Goal: Communication & Community: Answer question/provide support

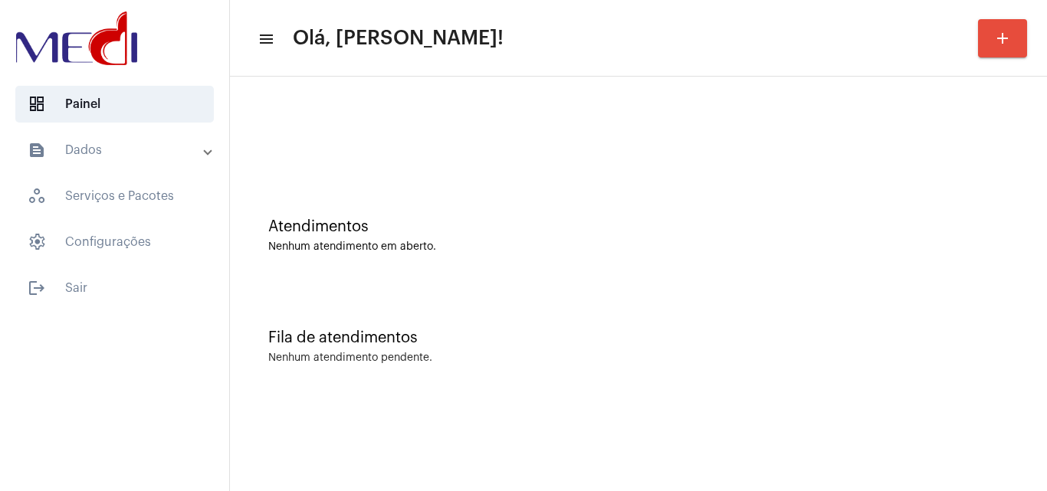
click at [911, 311] on div "Fila de atendimentos Nenhum atendimento pendente." at bounding box center [639, 339] width 802 height 111
click at [931, 238] on div "Atendimentos Nenhum atendimento em aberto." at bounding box center [638, 236] width 741 height 35
click at [984, 294] on div "Fila de atendimentos Nenhum atendimento pendente." at bounding box center [639, 339] width 802 height 111
click at [981, 146] on div at bounding box center [639, 128] width 802 height 88
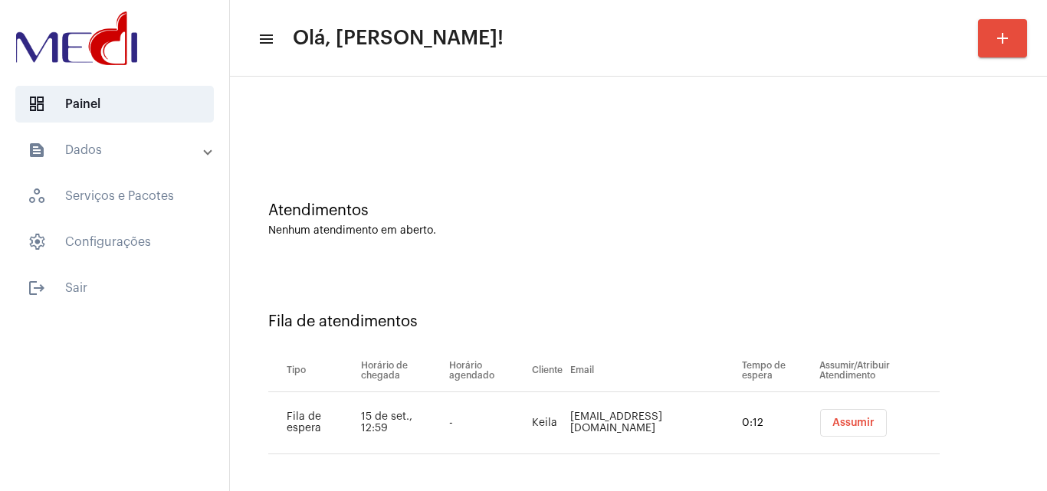
scroll to position [21, 0]
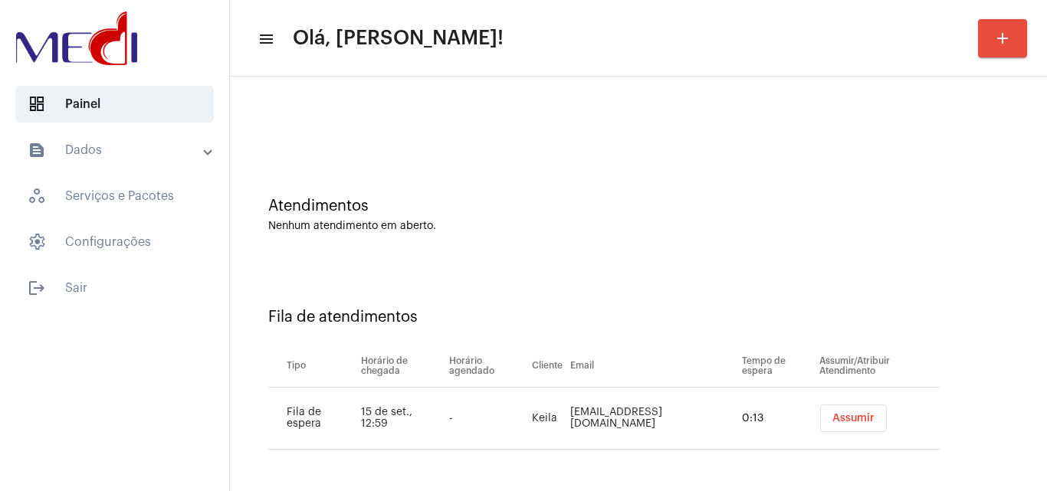
click at [842, 425] on button "Assumir" at bounding box center [853, 419] width 67 height 28
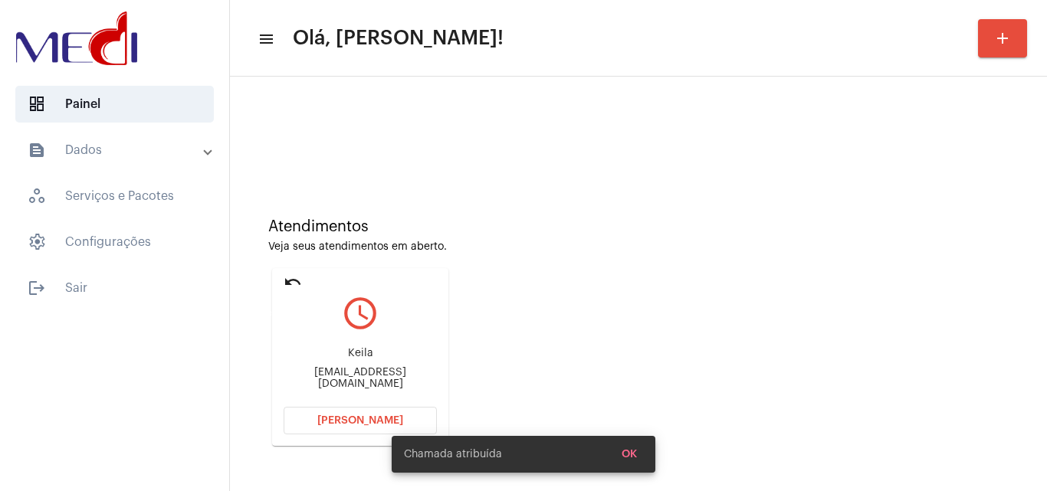
click at [284, 281] on mat-icon "undo" at bounding box center [293, 282] width 18 height 18
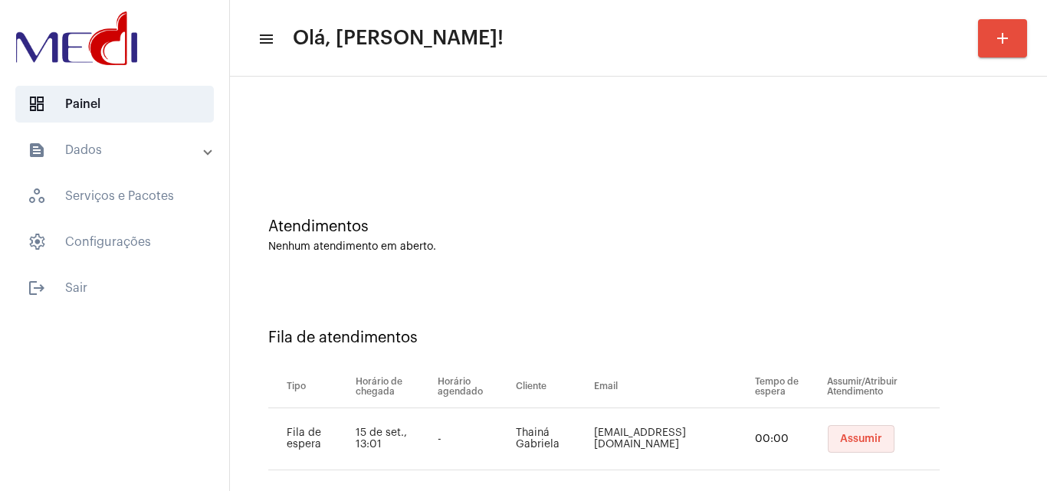
click at [840, 436] on span "Assumir" at bounding box center [861, 439] width 42 height 11
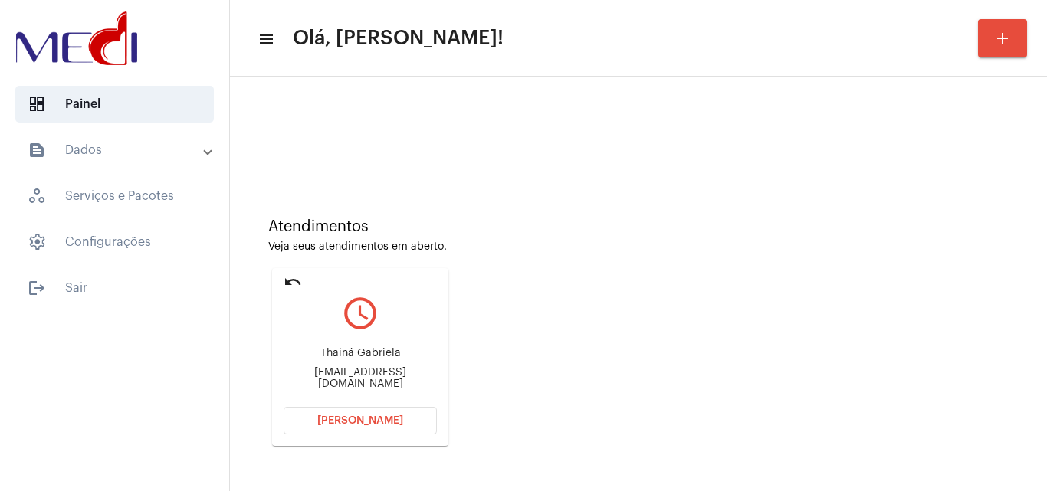
click at [367, 375] on div "thaina121418@gmail.com" at bounding box center [360, 378] width 153 height 23
copy mat-card-content "thaina121418@gmail.com Abrir Chamada"
click at [367, 422] on span "Abrir Chamada" at bounding box center [360, 421] width 86 height 11
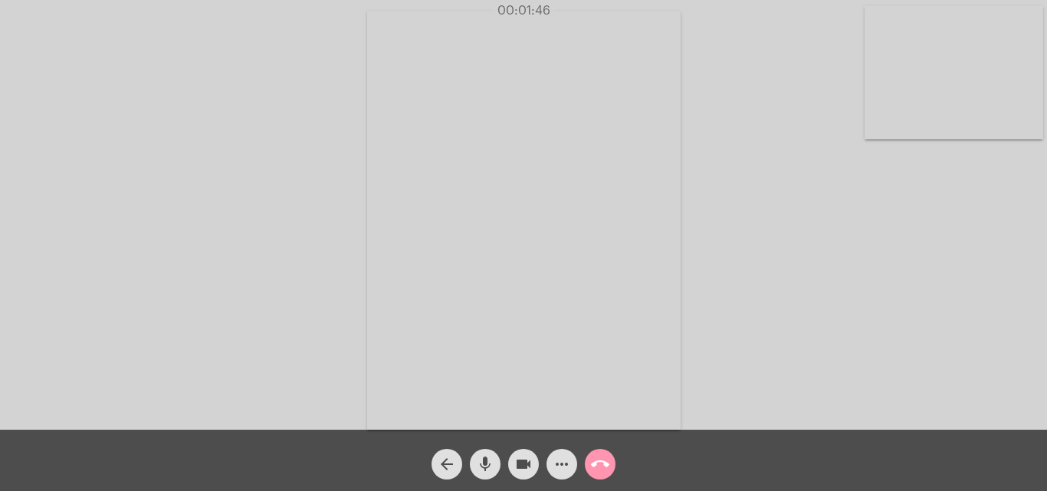
click at [521, 463] on mat-icon "videocam" at bounding box center [523, 464] width 18 height 18
click at [480, 465] on mat-icon "mic" at bounding box center [485, 464] width 18 height 18
click at [487, 470] on mat-icon "mic_off" at bounding box center [485, 464] width 18 height 18
click at [528, 470] on mat-icon "videocam_off" at bounding box center [523, 464] width 18 height 18
click at [600, 463] on mat-icon "call_end" at bounding box center [600, 464] width 18 height 18
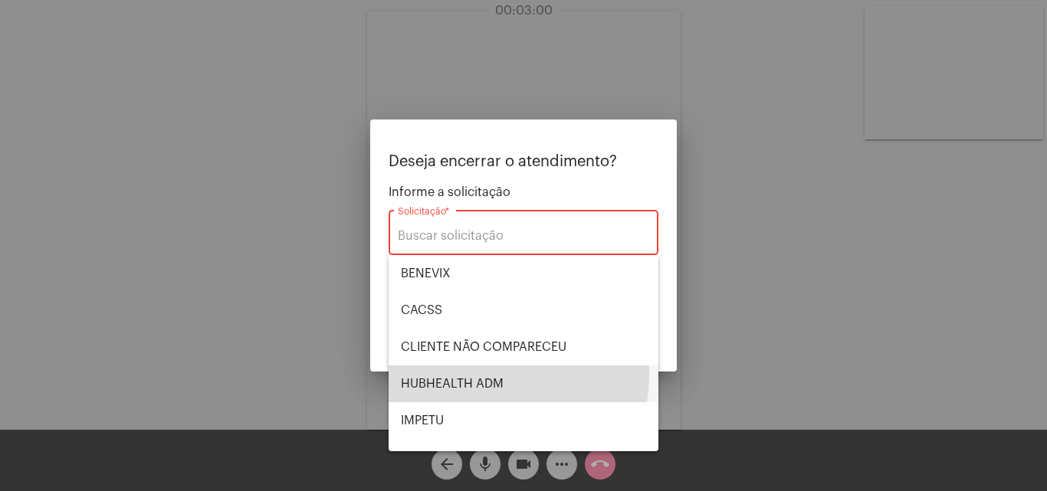
click at [455, 373] on span "HUBHEALTH ADM" at bounding box center [523, 384] width 245 height 37
type input "HUBHEALTH ADM"
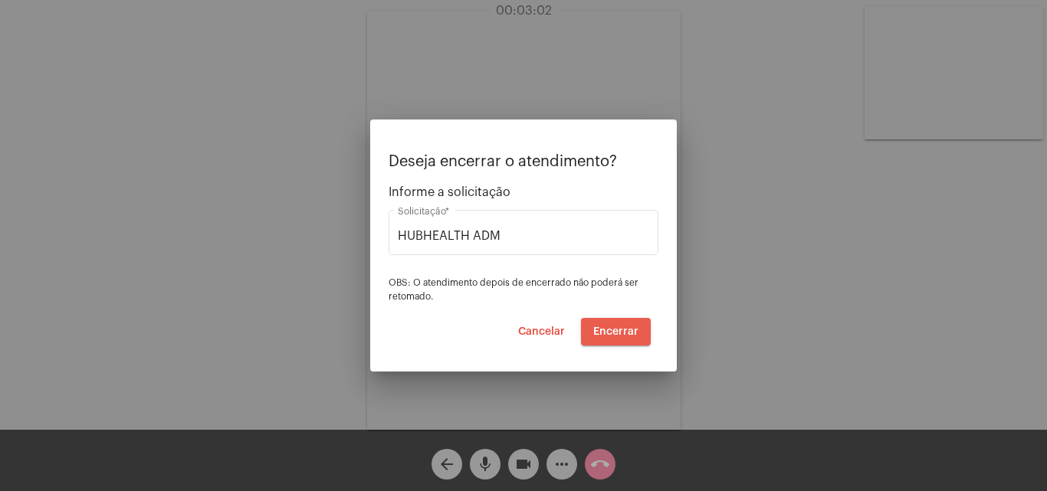
click at [617, 334] on span "Encerrar" at bounding box center [615, 332] width 45 height 11
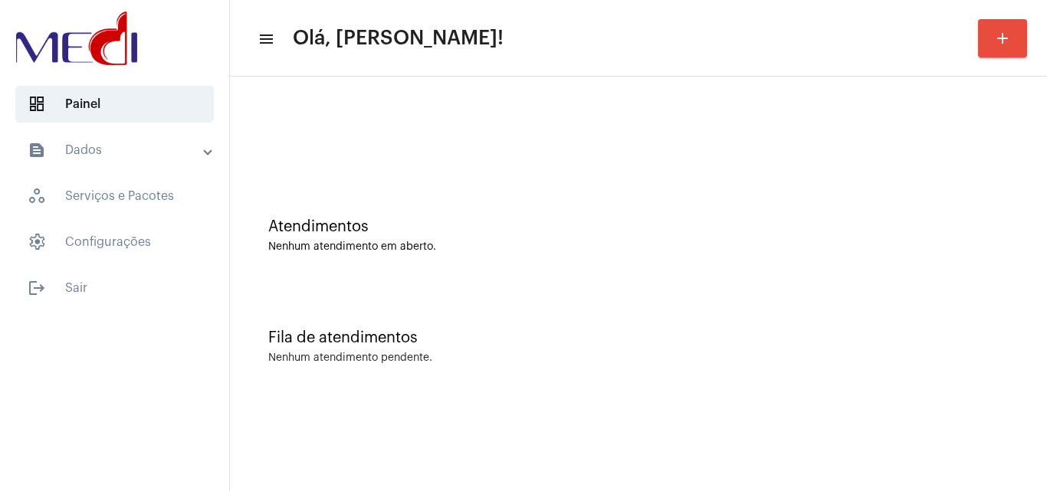
click at [1044, 251] on div "Atendimentos Nenhum atendimento em aberto. Fila de atendimentos Nenhum atendime…" at bounding box center [638, 240] width 817 height 326
click at [904, 261] on div "Atendimentos Nenhum atendimento em aberto." at bounding box center [639, 228] width 802 height 111
click at [905, 330] on div "Fila de atendimentos" at bounding box center [638, 338] width 741 height 17
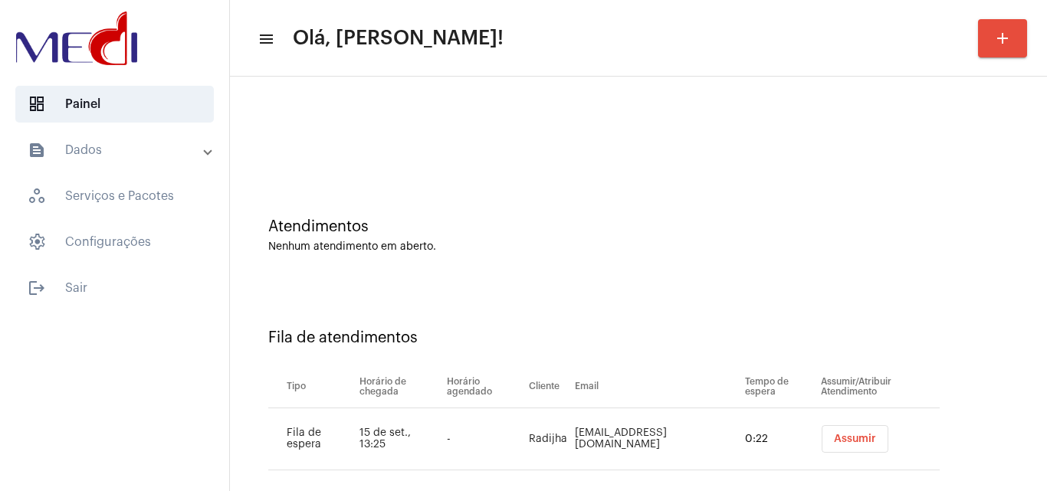
click at [834, 441] on span "Assumir" at bounding box center [855, 439] width 42 height 11
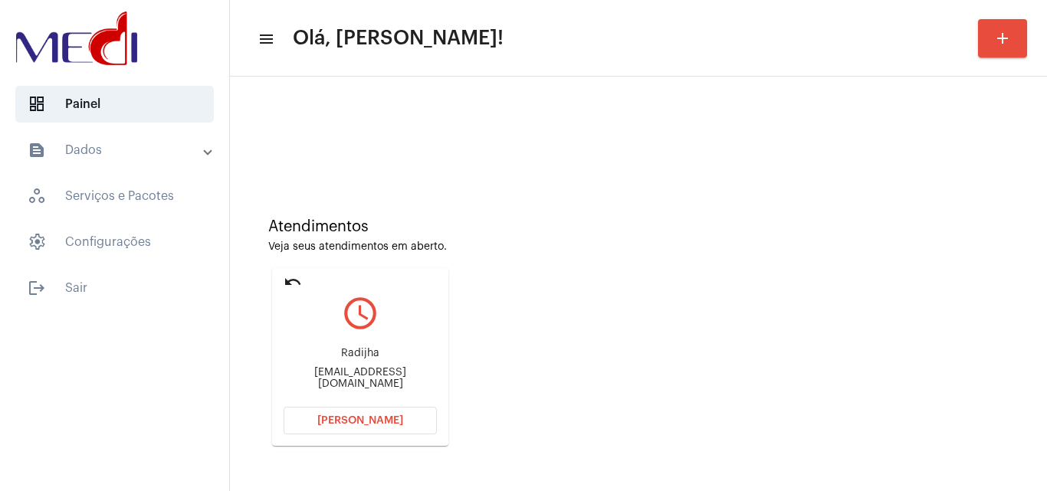
click at [397, 380] on div "radijhaoliveira920@gmail.com" at bounding box center [360, 378] width 153 height 23
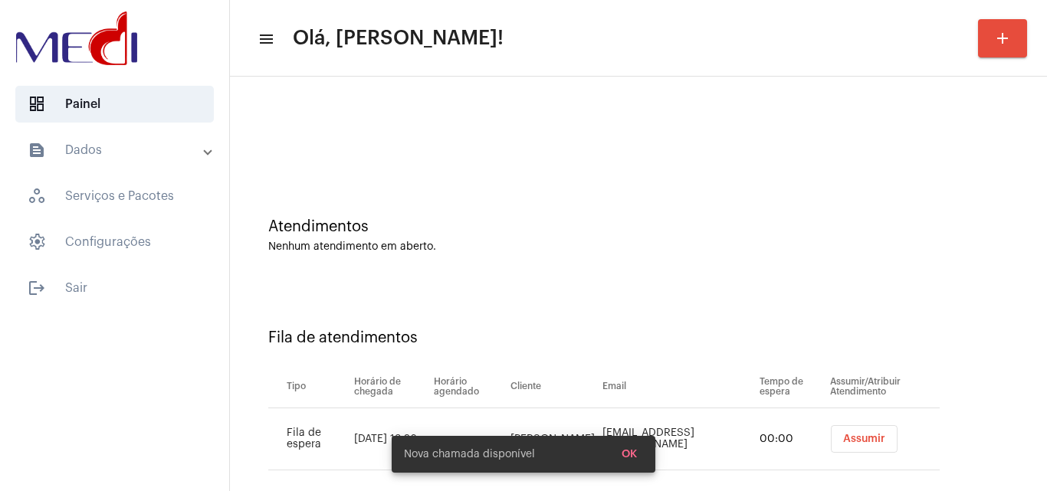
copy mat-card-content "radijhaoliveira920@gmail.com Abrir Chamada"
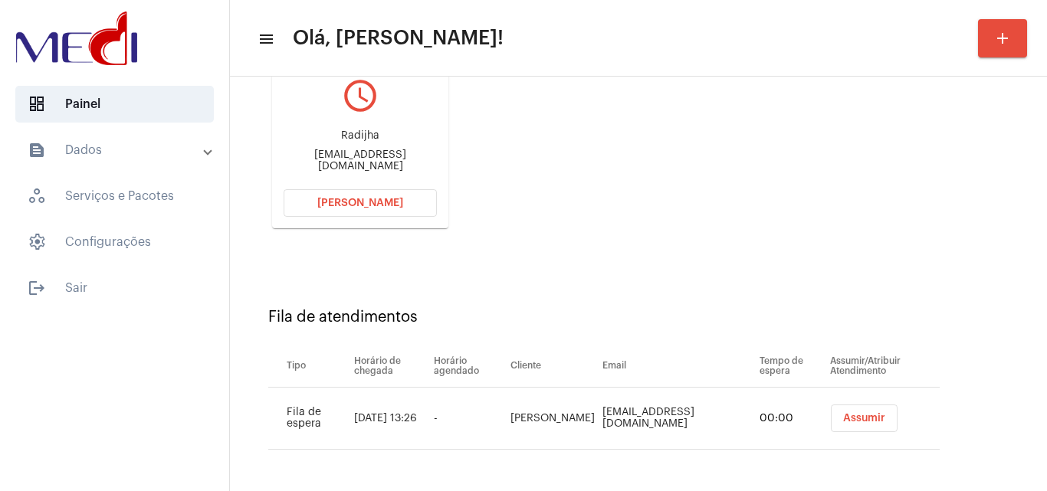
click at [827, 419] on div "Assumir" at bounding box center [885, 419] width 116 height 28
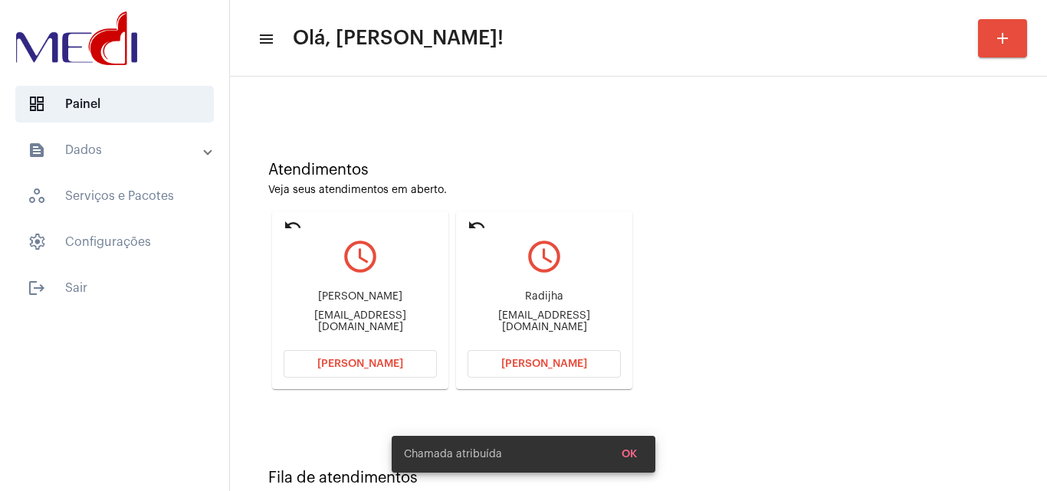
scroll to position [108, 0]
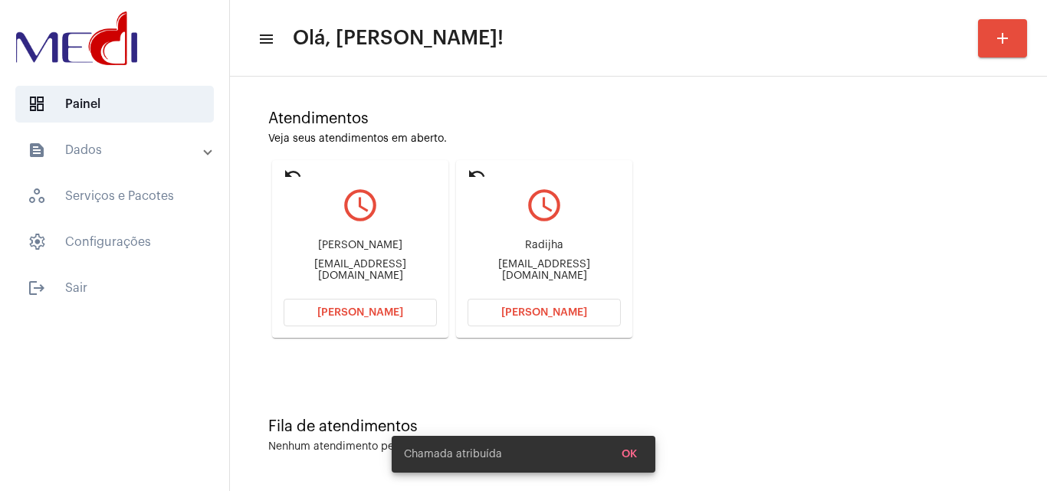
click at [344, 270] on div "jpellucio@gmail.com" at bounding box center [360, 270] width 153 height 23
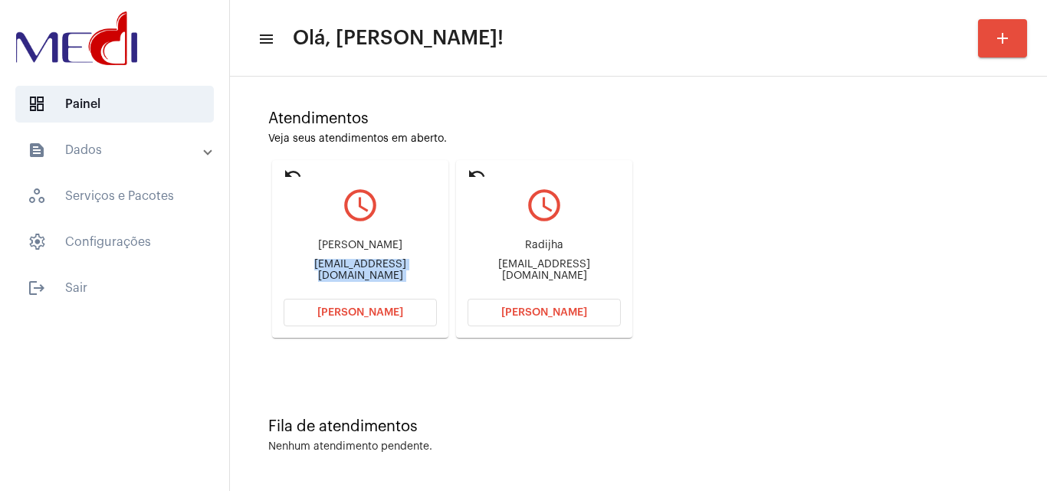
copy div "jpellucio@gmail.com Abrir Chamada undo query_builder"
click at [515, 269] on div "radijhaoliveira920@gmail.com" at bounding box center [544, 270] width 153 height 23
copy mat-card-content "radijhaoliveira920@gmail.com Abrir Chamada"
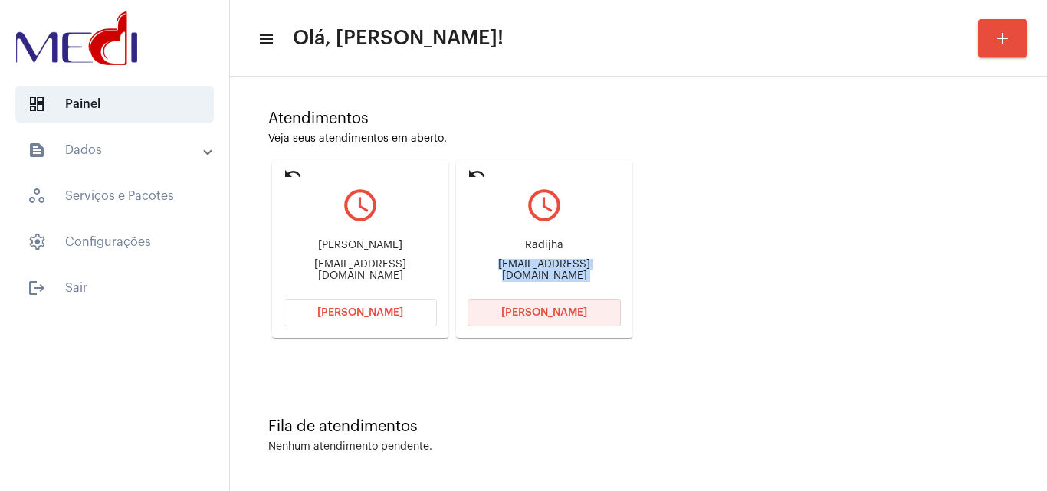
click at [523, 314] on span "Abrir Chamada" at bounding box center [544, 312] width 86 height 11
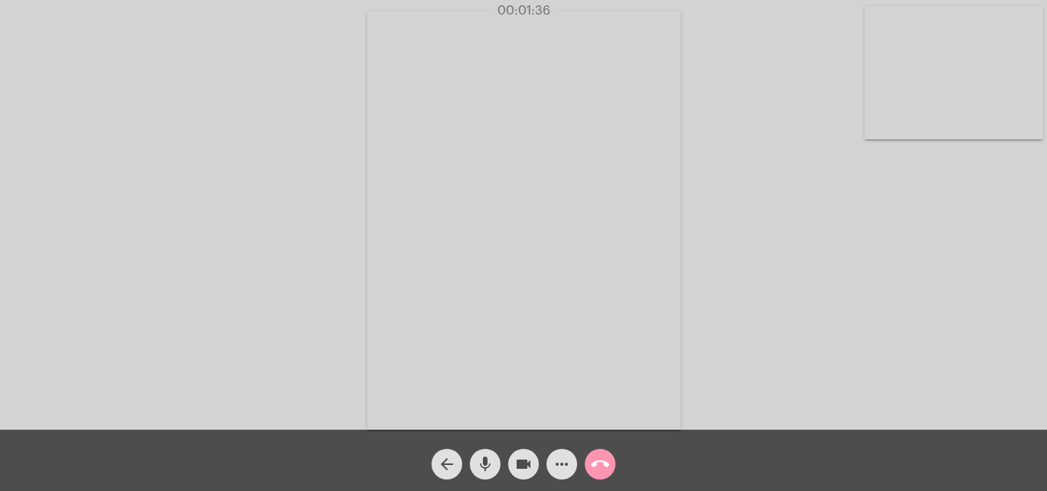
click at [597, 463] on mat-icon "call_end" at bounding box center [600, 464] width 18 height 18
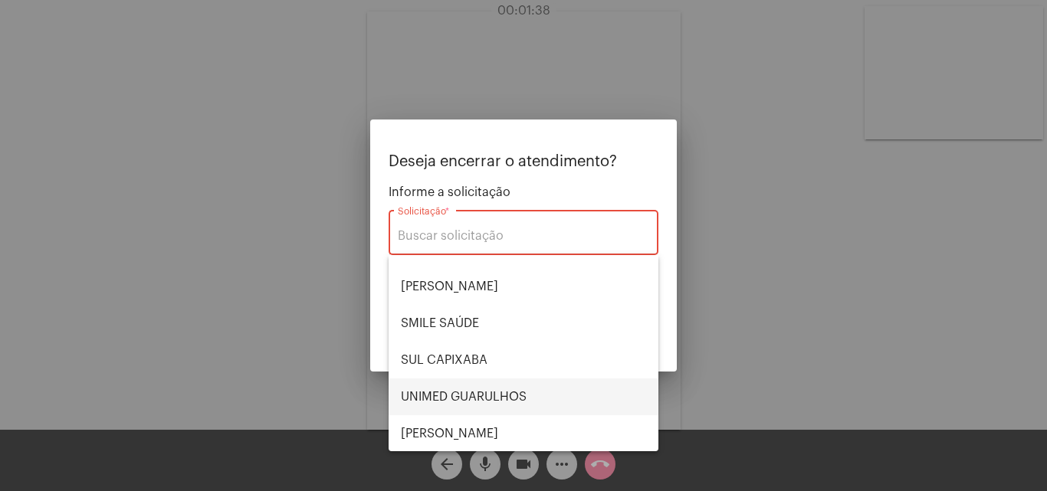
scroll to position [319, 0]
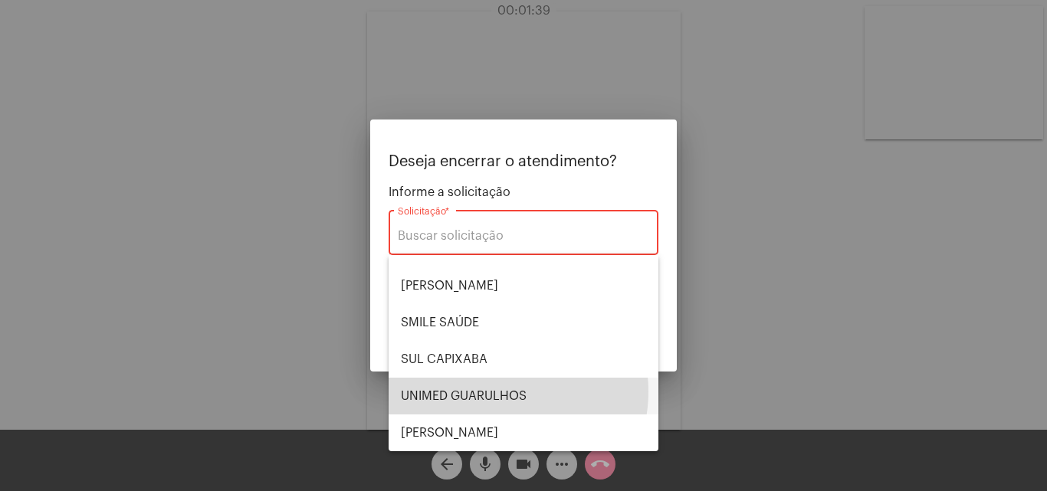
click at [492, 392] on span "UNIMED GUARULHOS" at bounding box center [523, 396] width 245 height 37
type input "UNIMED GUARULHOS"
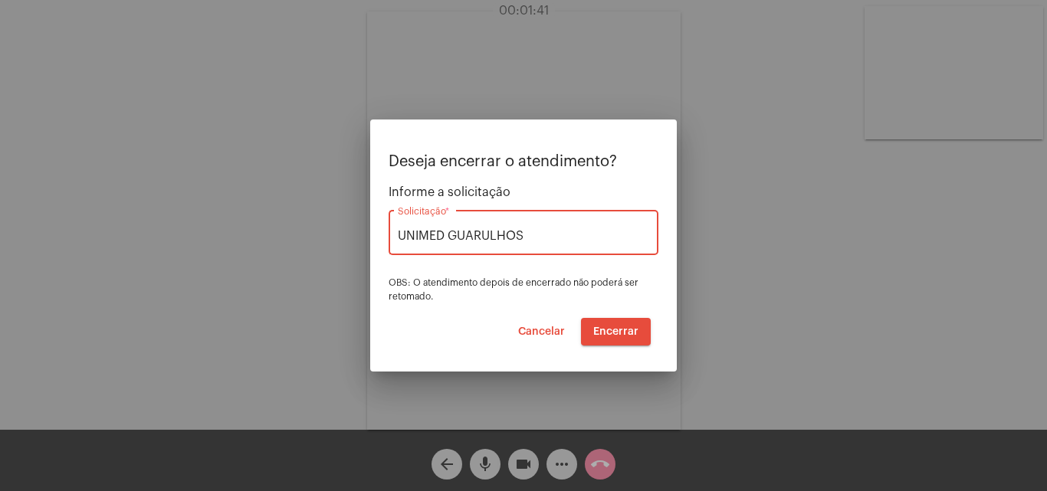
click at [625, 332] on span "Encerrar" at bounding box center [615, 332] width 45 height 11
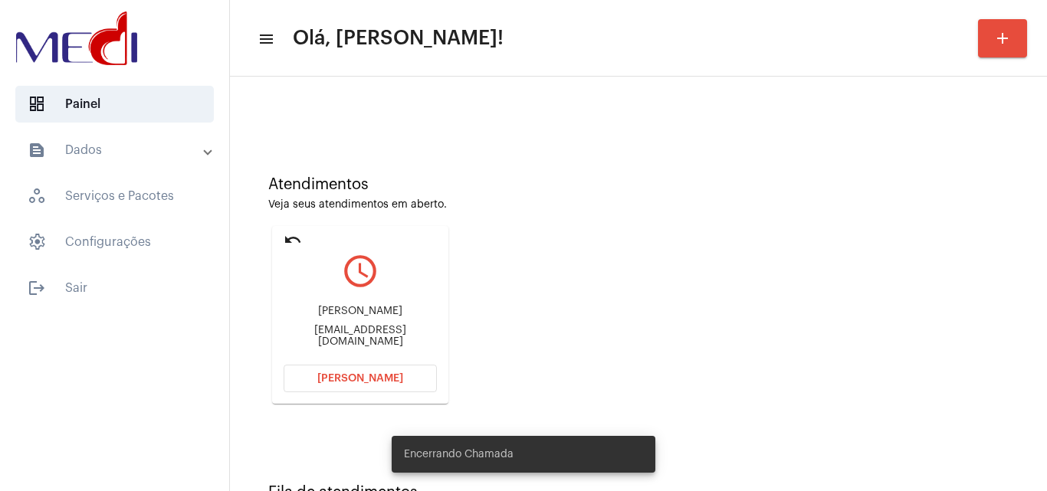
scroll to position [108, 0]
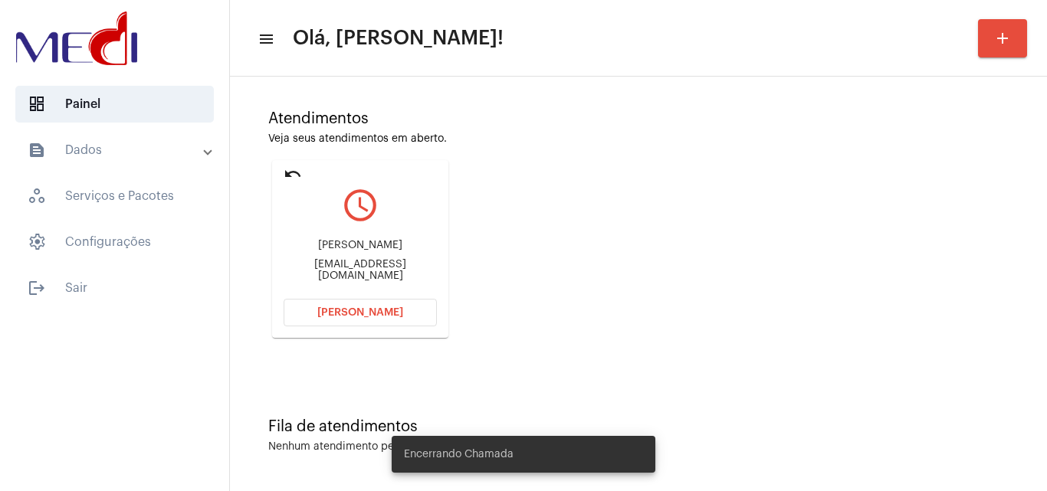
click at [387, 270] on div "jpellucio@gmail.com" at bounding box center [360, 270] width 153 height 23
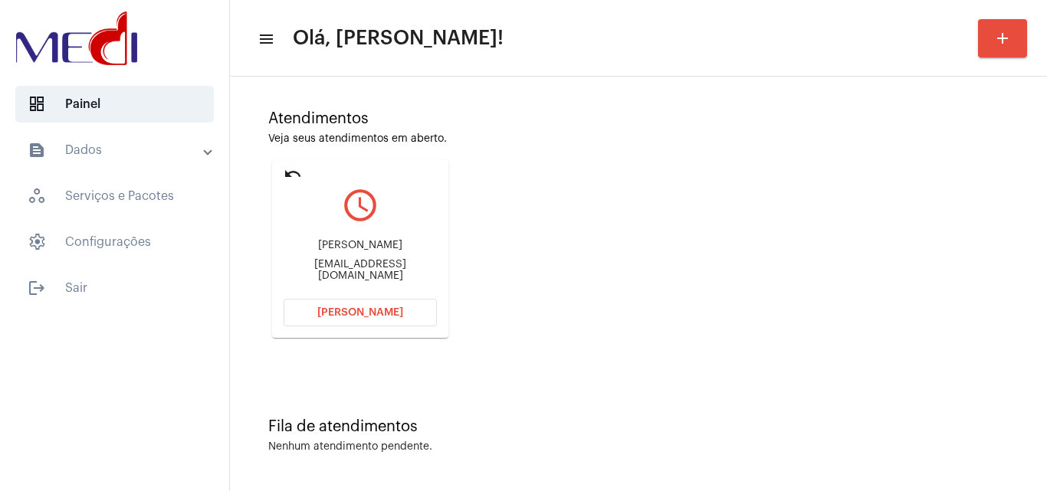
click at [387, 270] on div "jpellucio@gmail.com" at bounding box center [360, 270] width 153 height 23
copy mat-card-content "jpellucio@gmail.com Abrir Chamada"
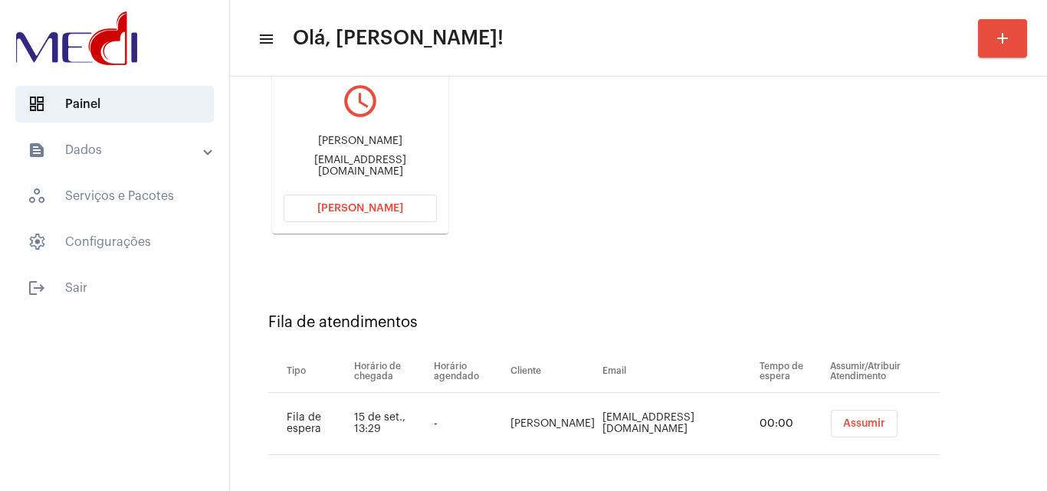
scroll to position [218, 0]
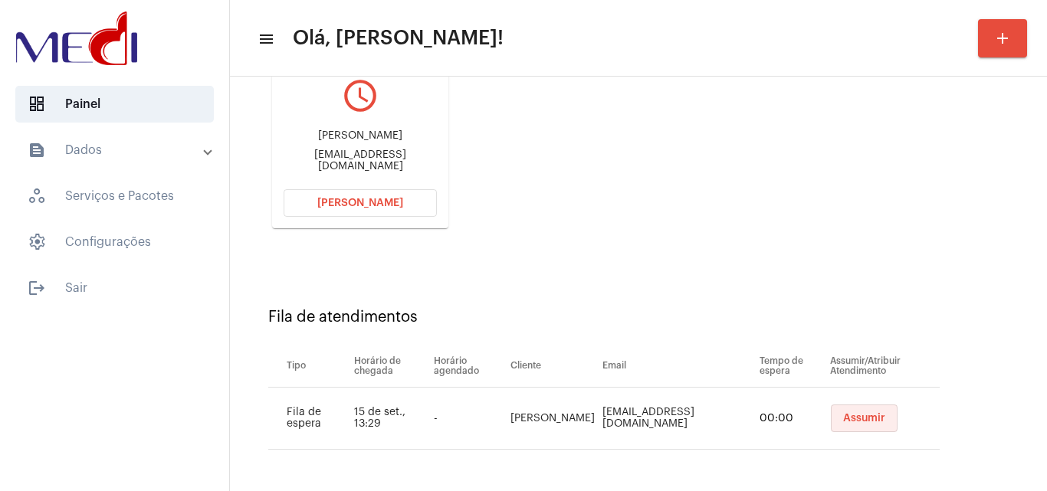
click at [863, 416] on span "Assumir" at bounding box center [864, 418] width 42 height 11
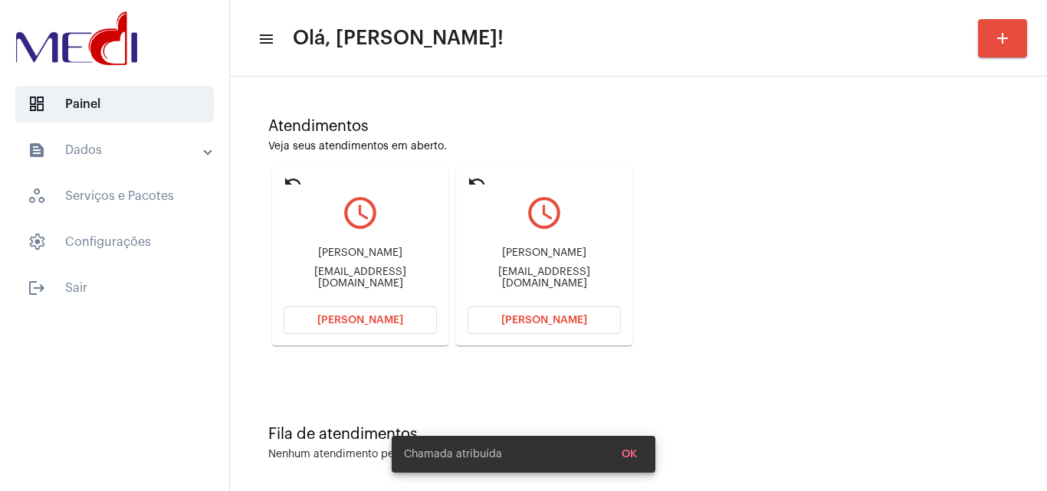
scroll to position [108, 0]
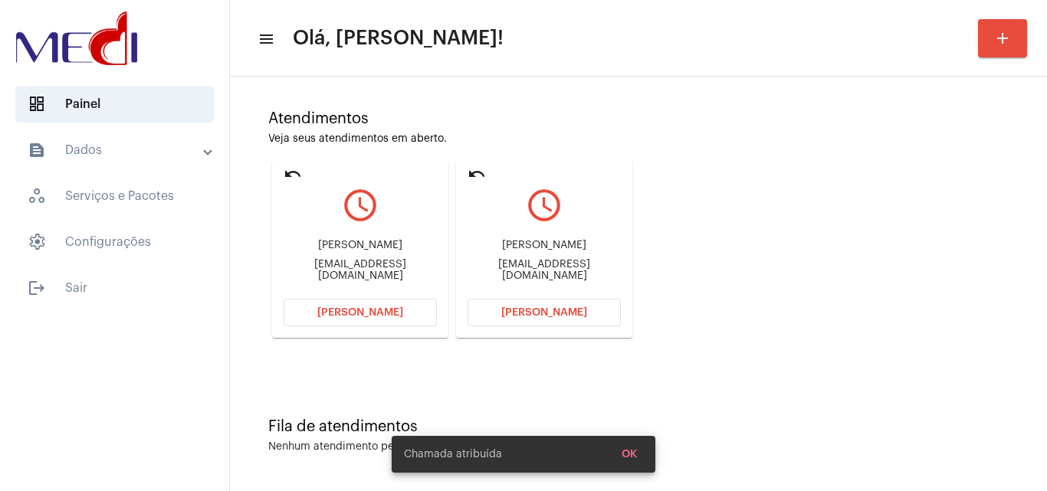
click at [746, 238] on div "Atendimentos Veja seus atendimentos em aberto. undo query_builder Adriana de Sa…" at bounding box center [639, 218] width 802 height 308
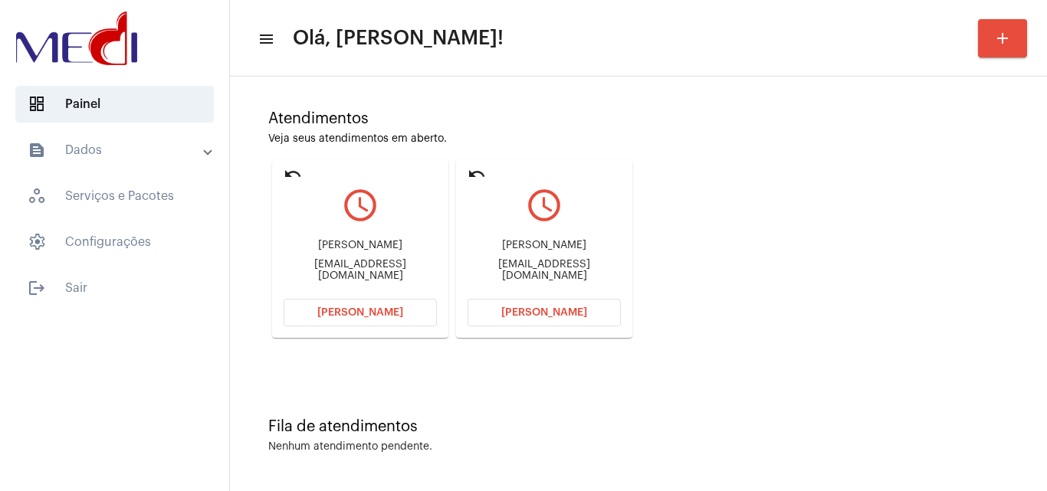
click at [551, 314] on span "[PERSON_NAME]" at bounding box center [544, 312] width 86 height 11
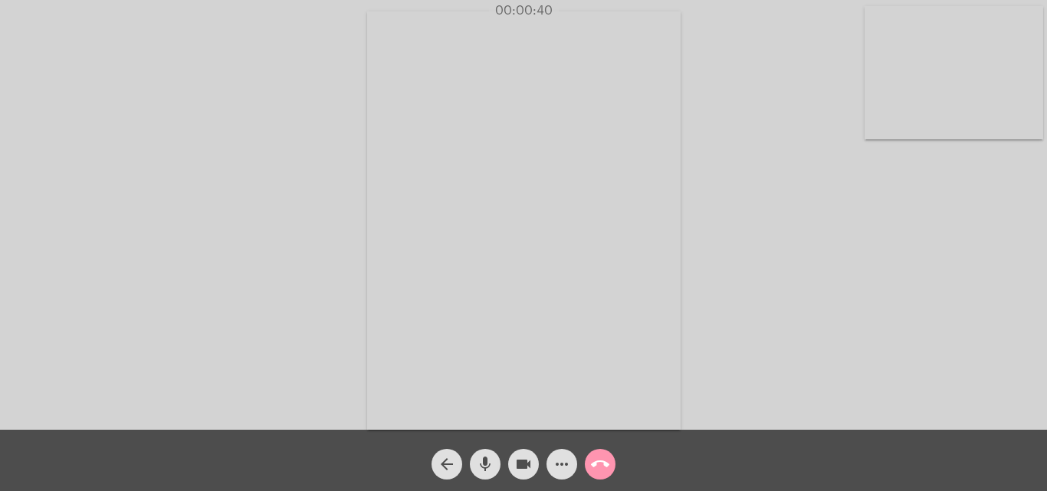
click at [601, 459] on mat-icon "call_end" at bounding box center [600, 464] width 18 height 18
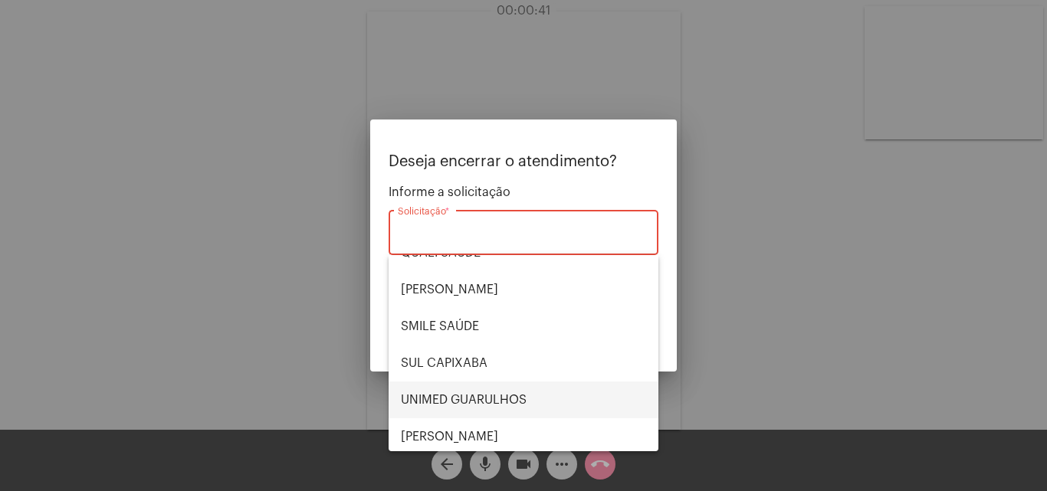
scroll to position [319, 0]
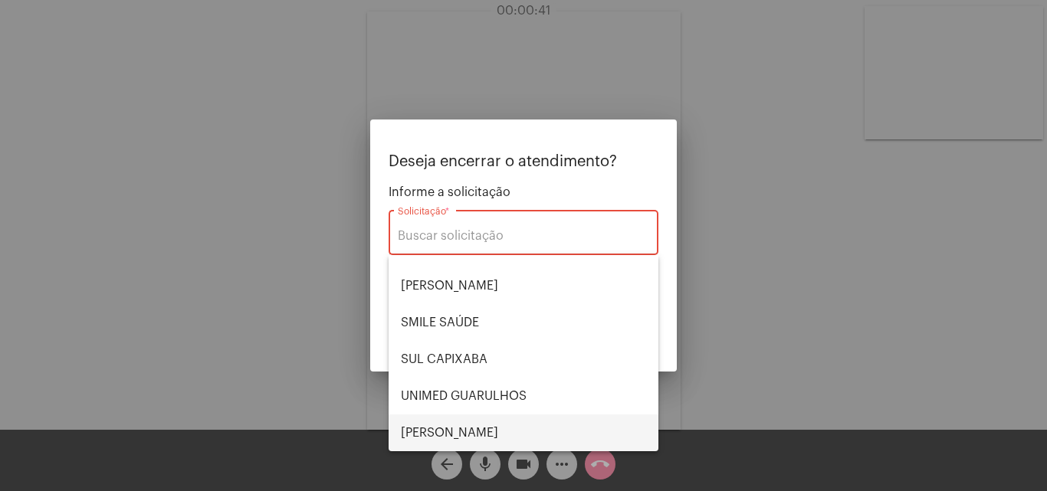
click at [449, 434] on span "VERA CRUZ" at bounding box center [523, 433] width 245 height 37
type input "VERA CRUZ"
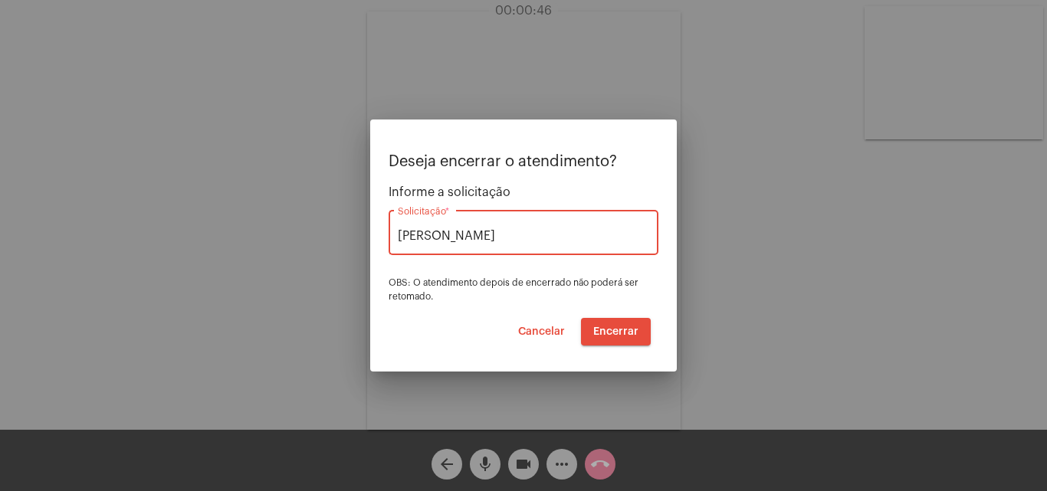
click at [631, 329] on span "Encerrar" at bounding box center [615, 332] width 45 height 11
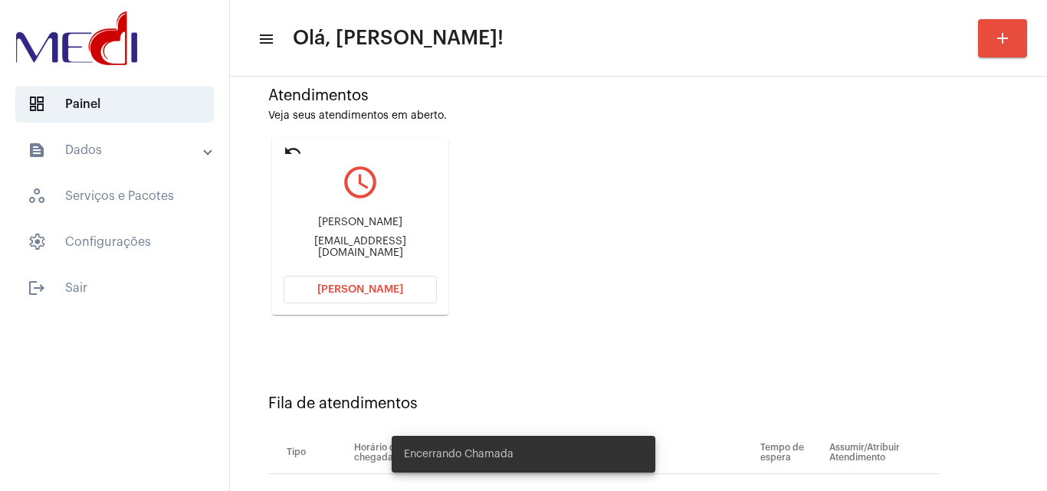
scroll to position [218, 0]
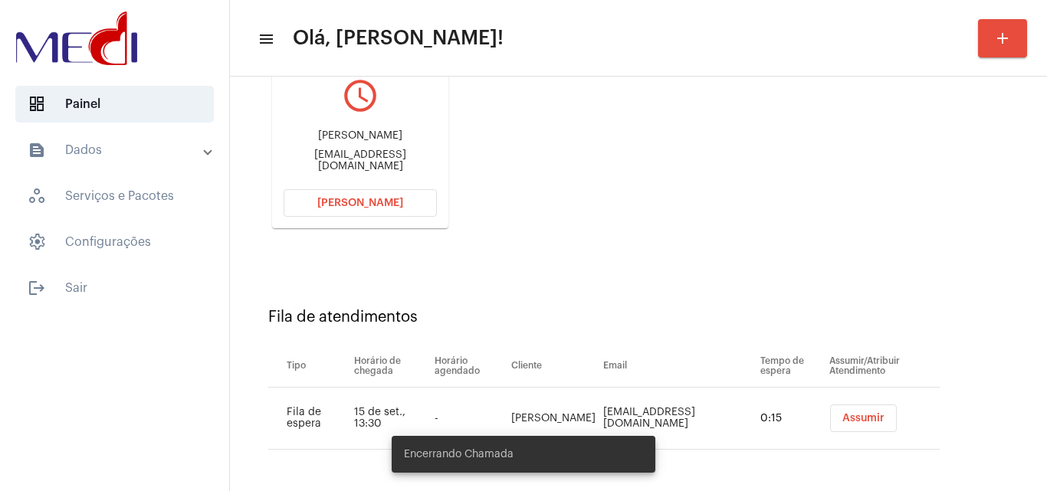
click at [857, 419] on span "Assumir" at bounding box center [864, 418] width 42 height 11
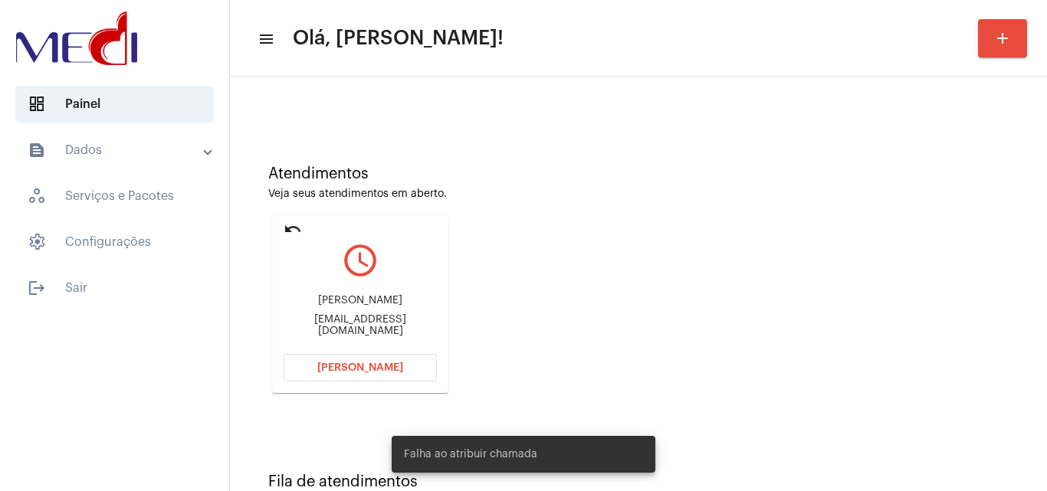
scroll to position [108, 0]
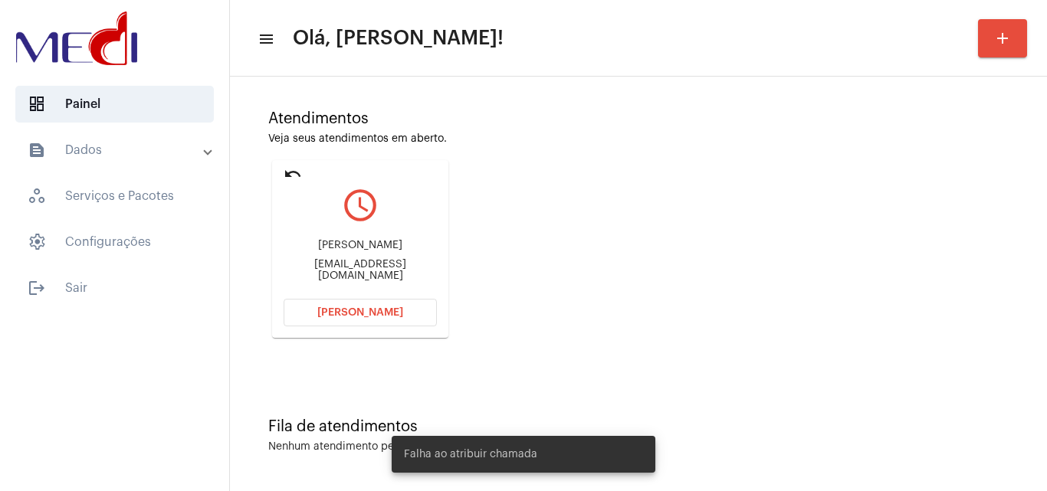
click at [358, 264] on div "Adriana de Sales Lins asaleslins@hotmail.com" at bounding box center [360, 260] width 153 height 69
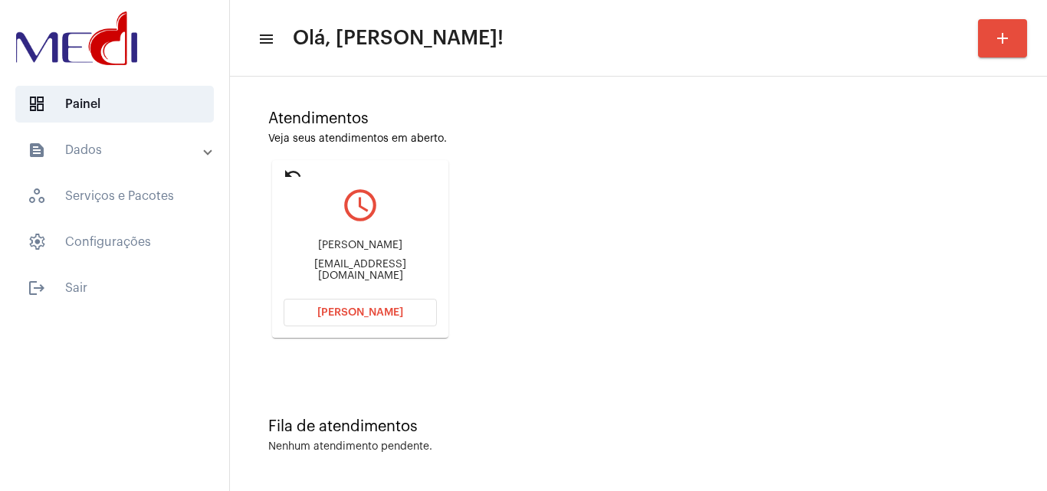
click at [358, 264] on div "Adriana de Sales Lins asaleslins@hotmail.com" at bounding box center [360, 260] width 153 height 69
copy mat-card-content "asaleslins@hotmail.com Abrir Chamada"
click at [389, 311] on span "[PERSON_NAME]" at bounding box center [360, 312] width 86 height 11
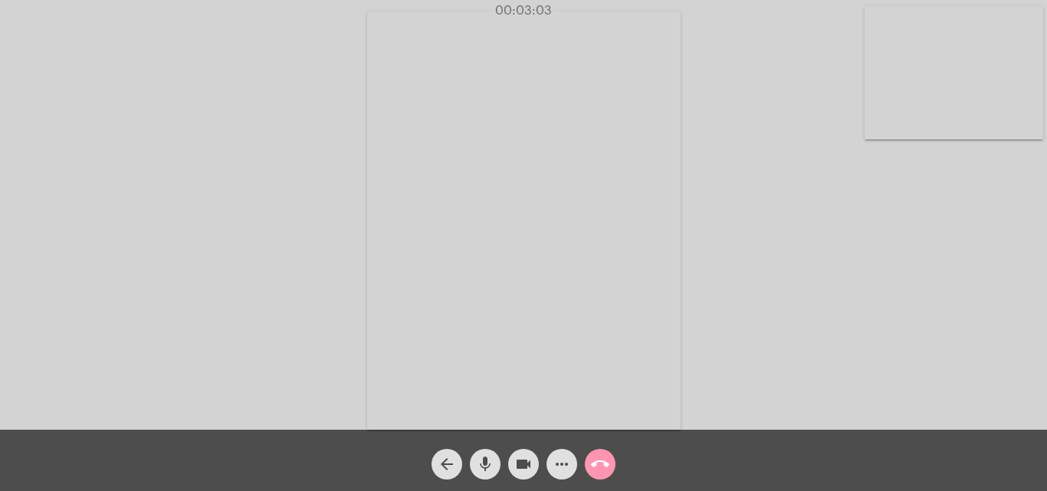
click at [593, 468] on mat-icon "call_end" at bounding box center [600, 464] width 18 height 18
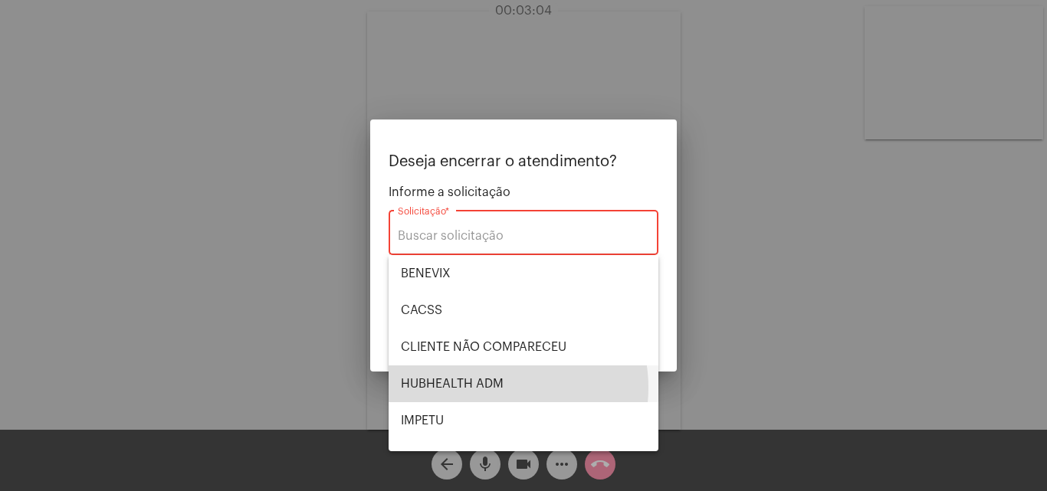
click at [495, 388] on span "HUBHEALTH ADM" at bounding box center [523, 384] width 245 height 37
type input "HUBHEALTH ADM"
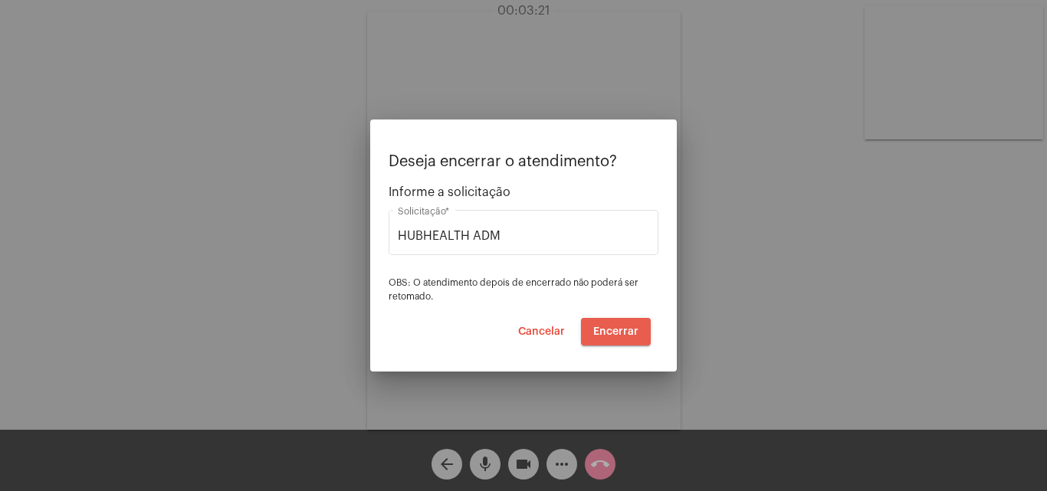
click at [629, 334] on span "Encerrar" at bounding box center [615, 332] width 45 height 11
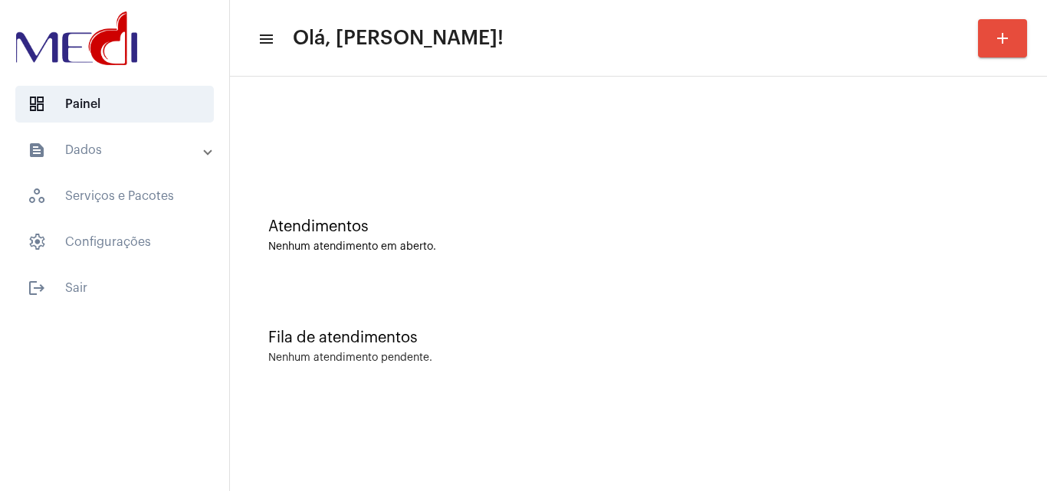
click at [989, 244] on div "Nenhum atendimento em aberto." at bounding box center [638, 248] width 741 height 12
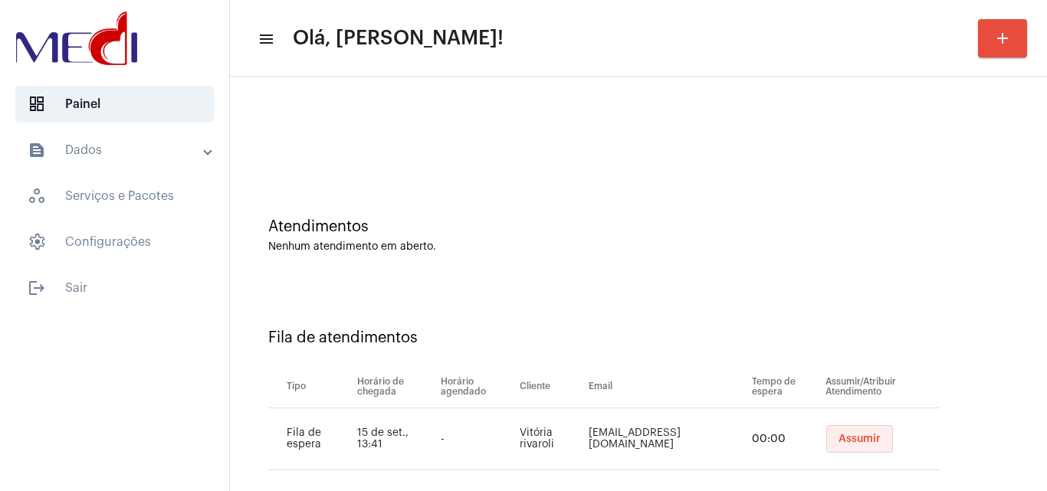
click at [845, 442] on span "Assumir" at bounding box center [860, 439] width 42 height 11
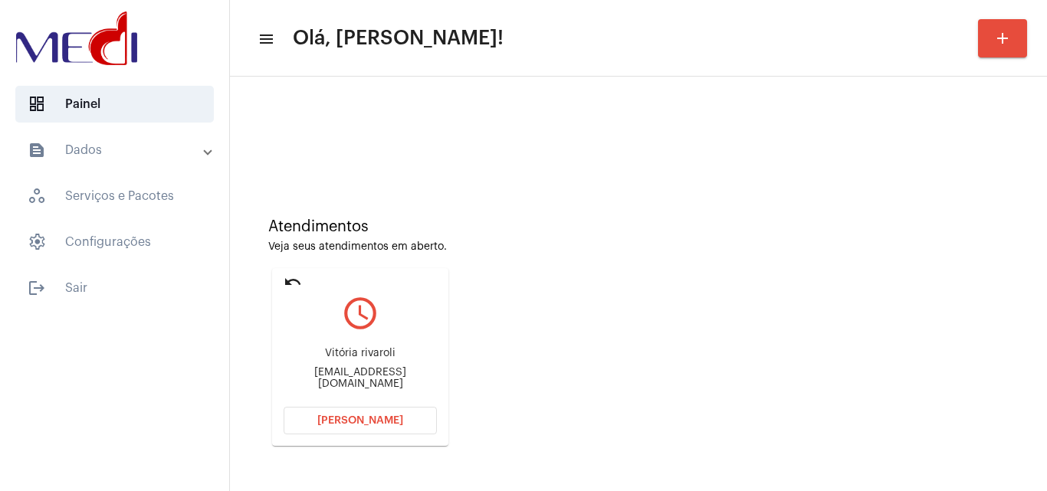
click at [371, 383] on div "[EMAIL_ADDRESS][DOMAIN_NAME]" at bounding box center [360, 378] width 153 height 23
click at [371, 383] on div "vitoriarivaroli@yahoo.com" at bounding box center [360, 378] width 153 height 23
copy mat-card-content "vitoriarivaroli@yahoo.com Abrir Chamada"
click at [389, 422] on span "Abrir Chamada" at bounding box center [360, 421] width 86 height 11
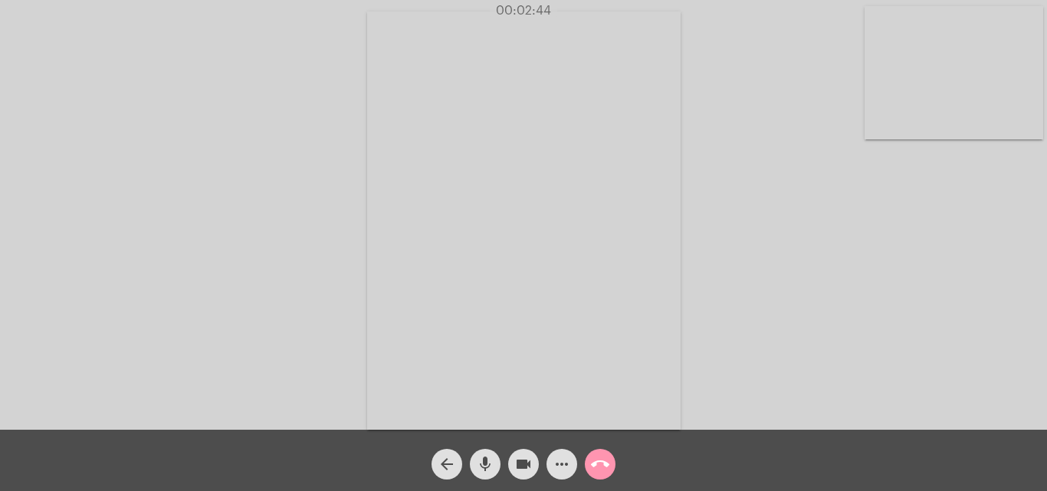
click at [593, 462] on mat-icon "call_end" at bounding box center [600, 464] width 18 height 18
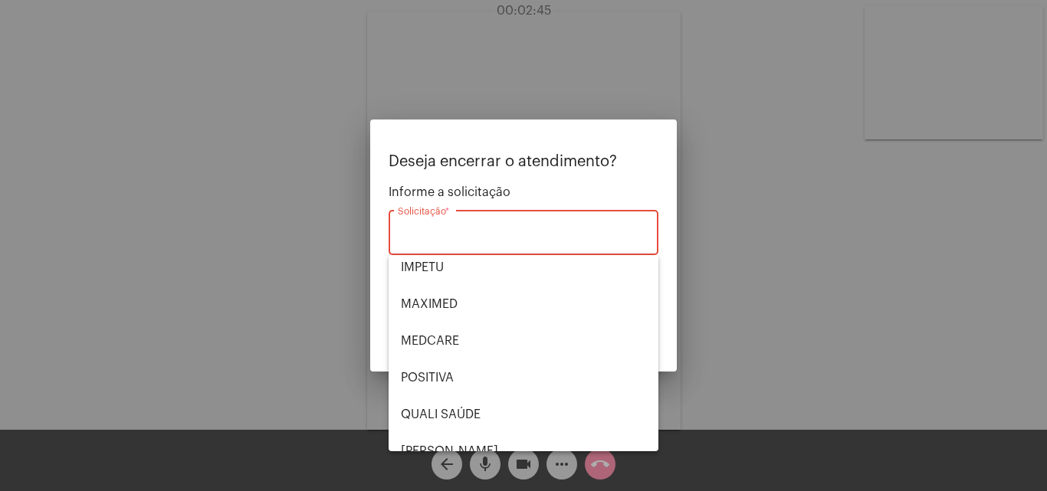
scroll to position [319, 0]
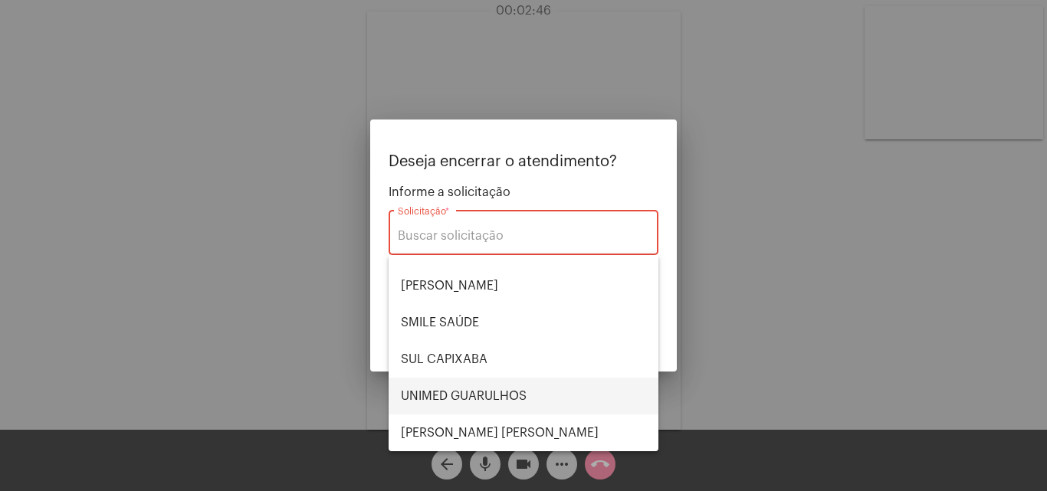
click at [485, 402] on span "UNIMED GUARULHOS" at bounding box center [523, 396] width 245 height 37
type input "UNIMED GUARULHOS"
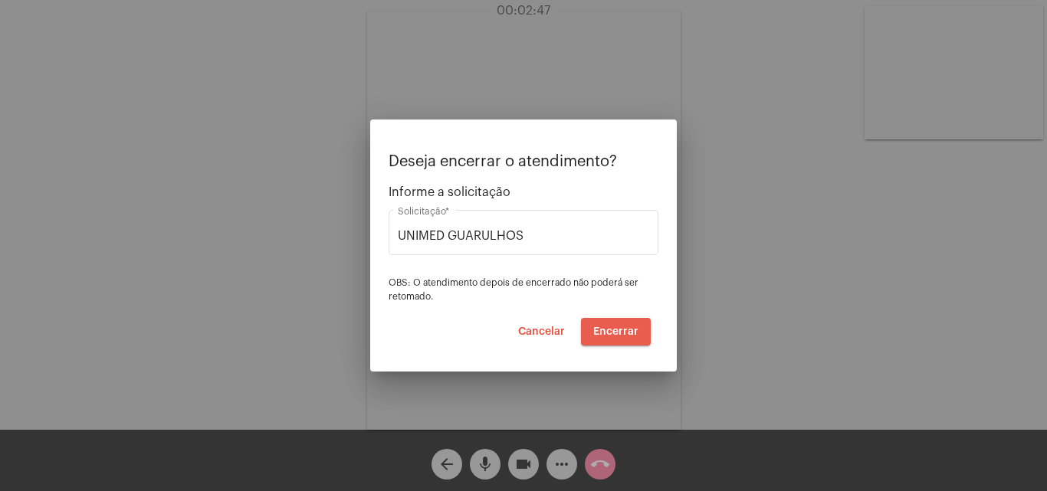
click at [631, 330] on span "Encerrar" at bounding box center [615, 332] width 45 height 11
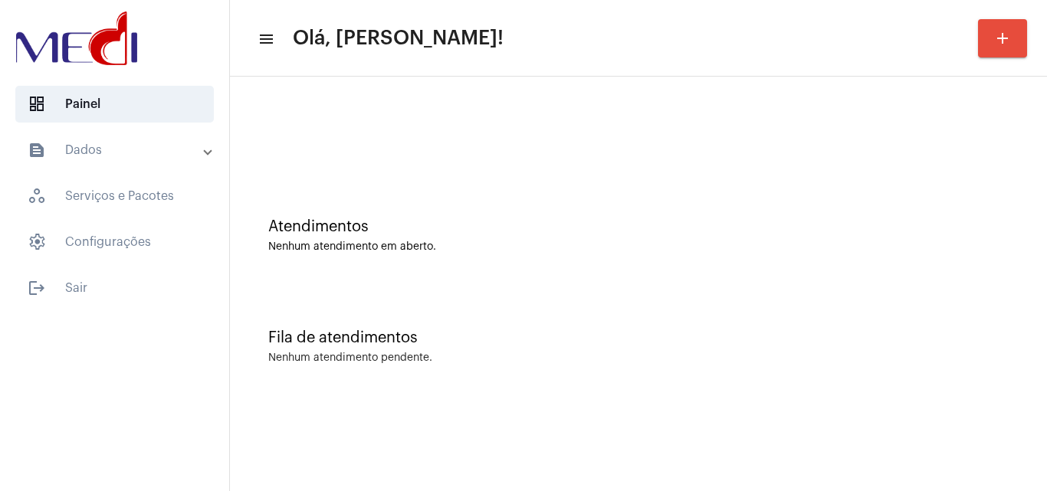
click at [932, 204] on div "Atendimentos Nenhum atendimento em aberto." at bounding box center [639, 228] width 802 height 111
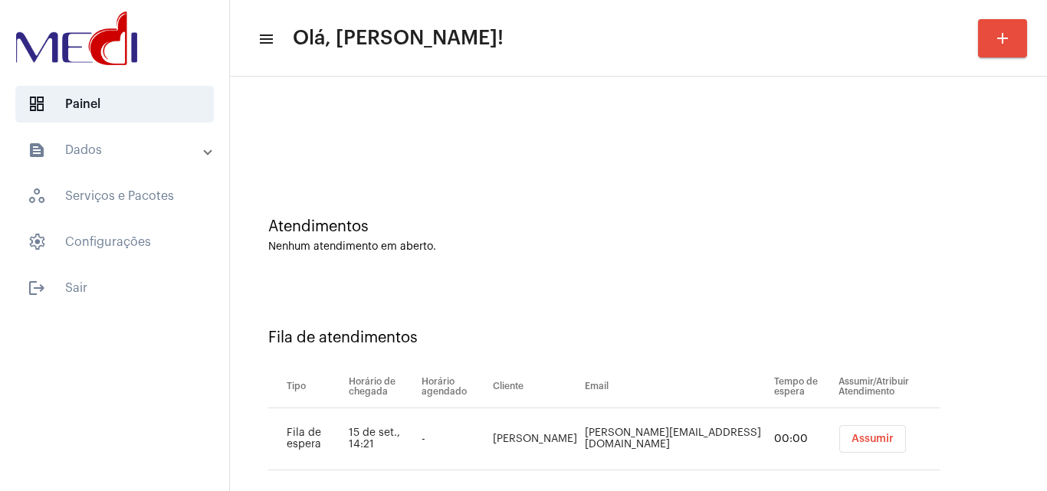
click at [852, 435] on span "Assumir" at bounding box center [873, 439] width 42 height 11
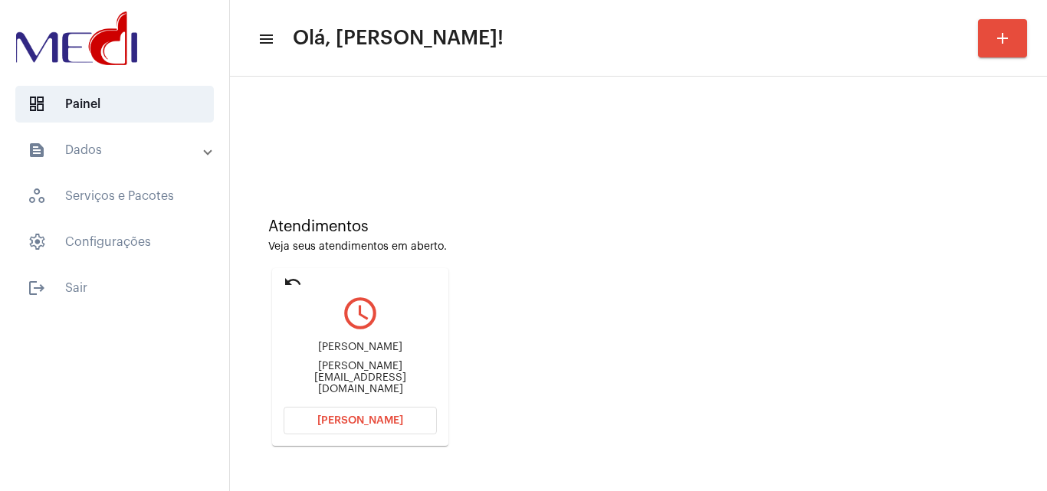
click at [391, 376] on div "sasha_antunes@hotmail.com" at bounding box center [360, 378] width 153 height 35
click at [391, 373] on div "sasha_antunes@hotmail.com" at bounding box center [360, 378] width 153 height 35
copy mat-card-content "sasha_antunes@hotmail.com Abrir Chamada"
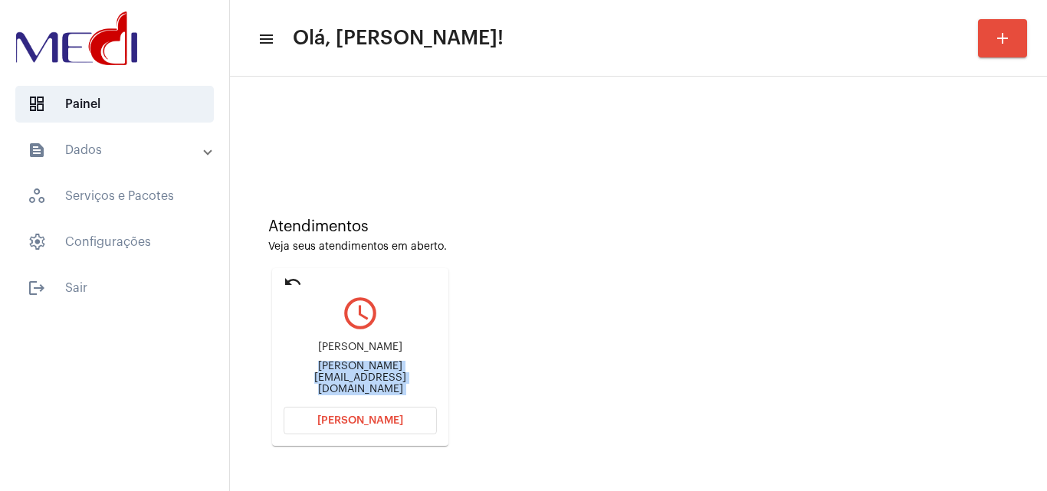
click at [349, 428] on button "Abrir Chamada" at bounding box center [360, 421] width 153 height 28
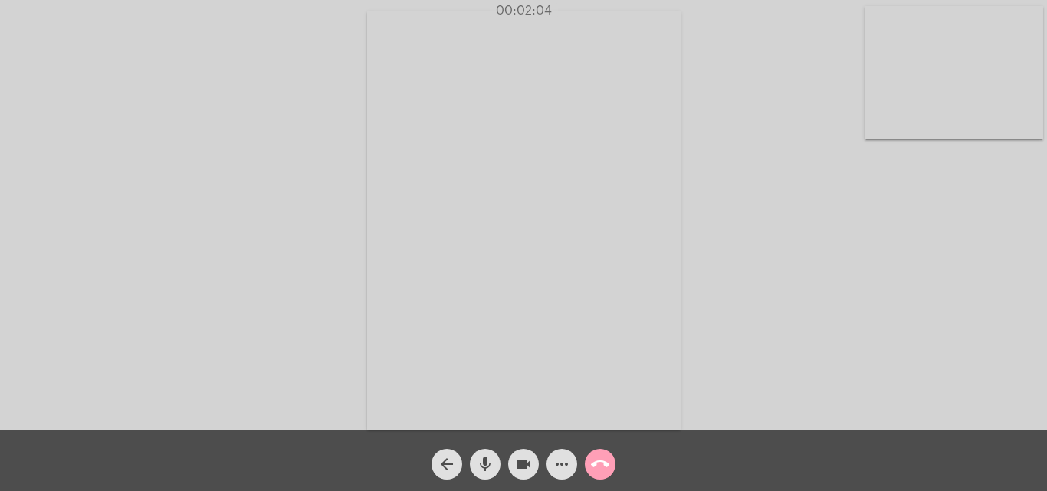
click at [601, 458] on mat-icon "call_end" at bounding box center [600, 464] width 18 height 18
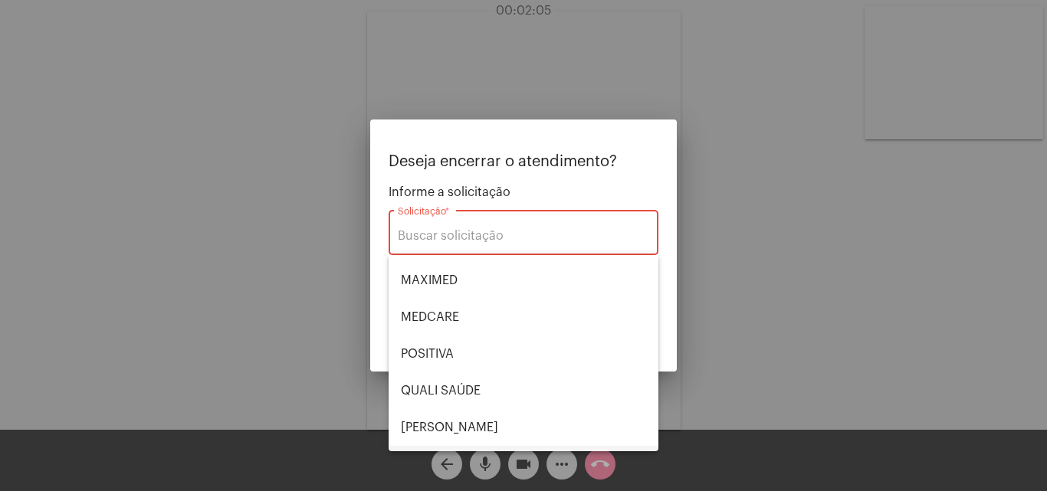
scroll to position [307, 0]
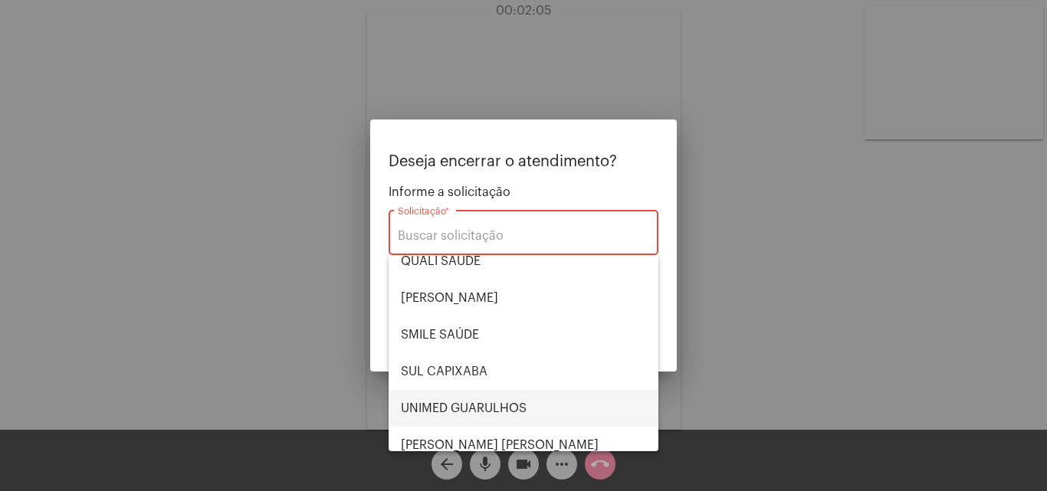
click at [506, 399] on span "UNIMED GUARULHOS" at bounding box center [523, 408] width 245 height 37
type input "UNIMED GUARULHOS"
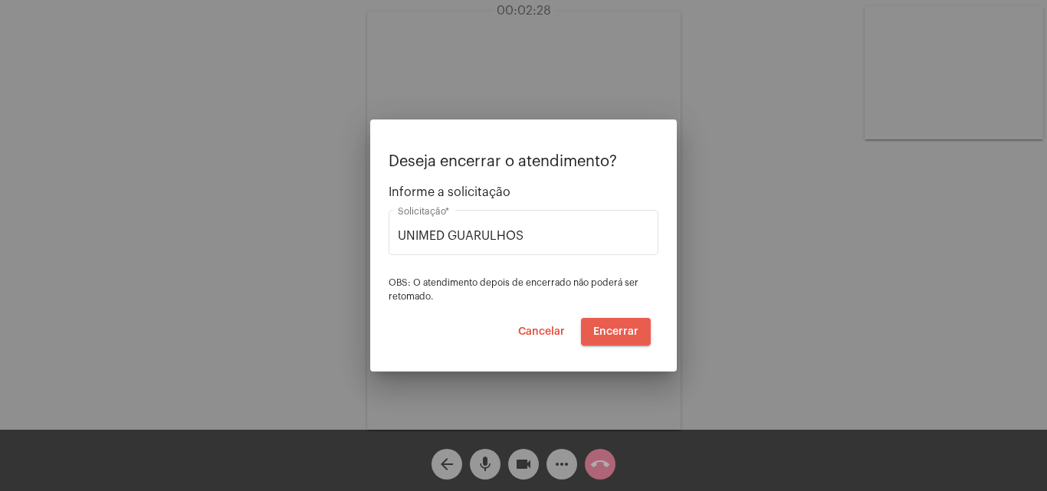
click at [623, 330] on span "Encerrar" at bounding box center [615, 332] width 45 height 11
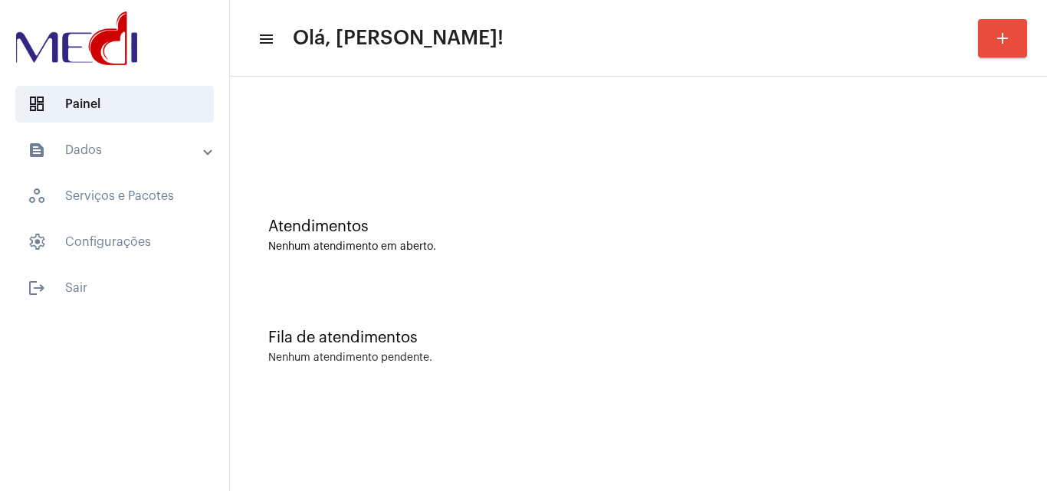
click at [1032, 355] on div "Fila de atendimentos Nenhum atendimento pendente." at bounding box center [639, 339] width 802 height 111
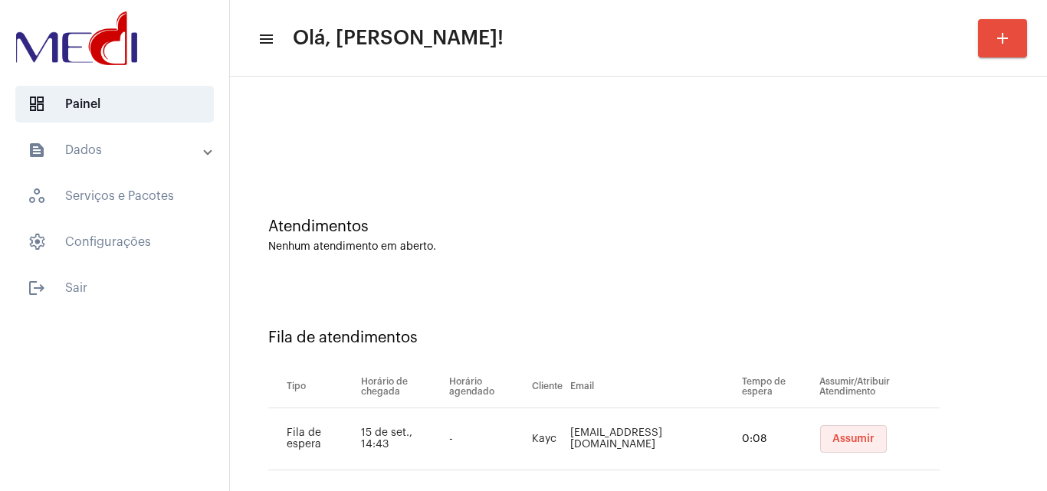
click at [857, 435] on button "Assumir" at bounding box center [853, 440] width 67 height 28
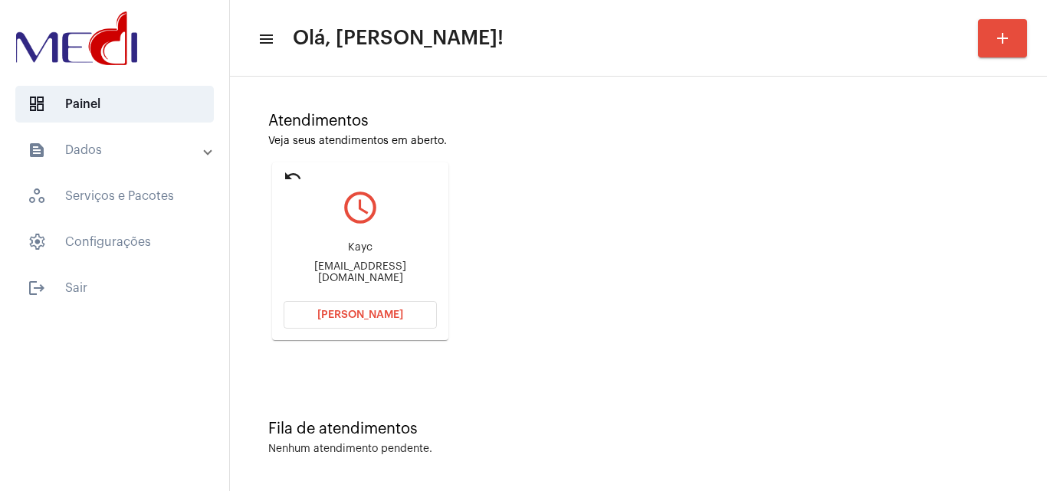
scroll to position [108, 0]
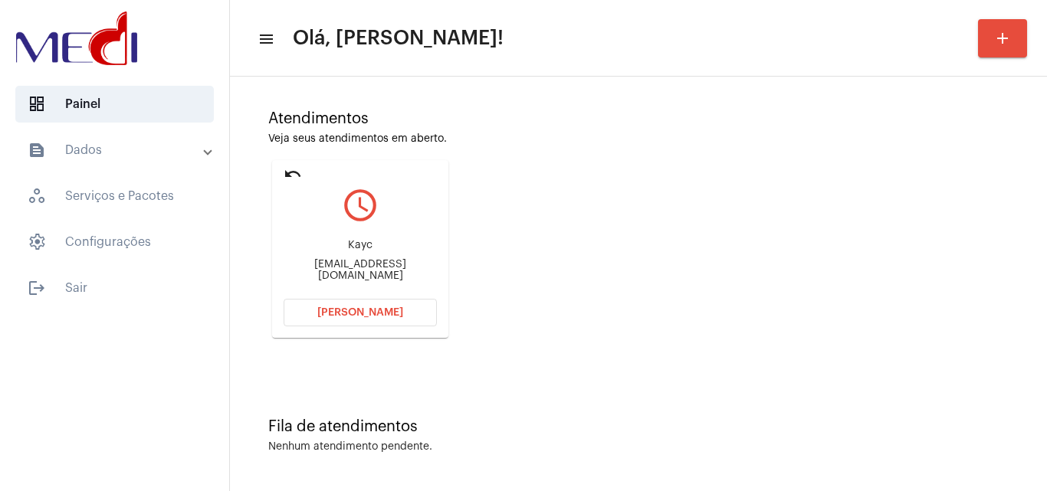
click at [364, 267] on div "[EMAIL_ADDRESS][DOMAIN_NAME]" at bounding box center [360, 270] width 153 height 23
copy mat-card-content "[EMAIL_ADDRESS][DOMAIN_NAME] [PERSON_NAME]"
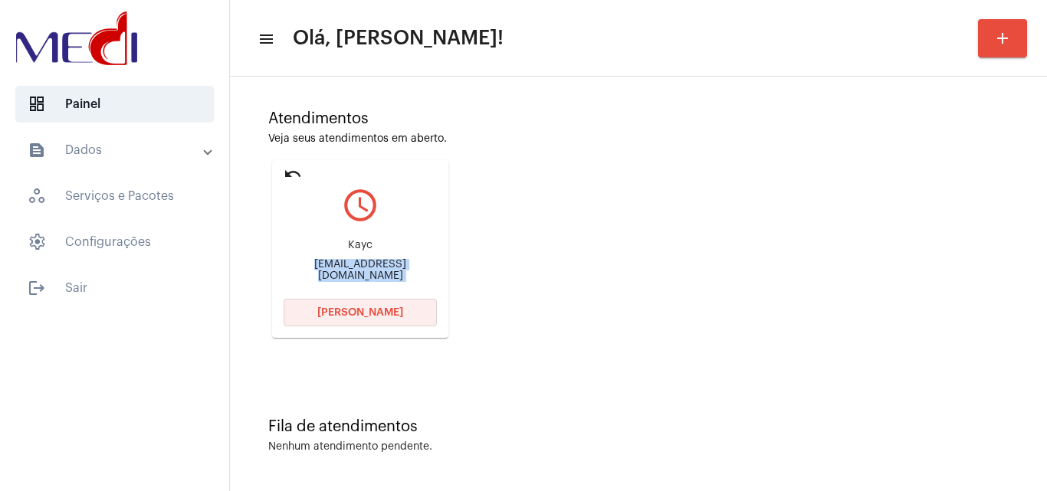
click at [396, 314] on span "[PERSON_NAME]" at bounding box center [360, 312] width 86 height 11
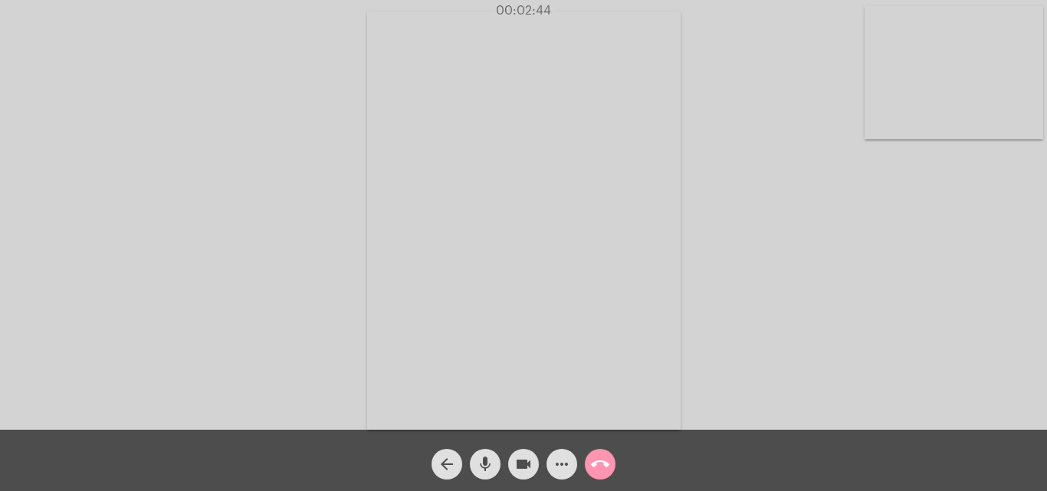
click at [597, 453] on span "call_end" at bounding box center [600, 464] width 18 height 31
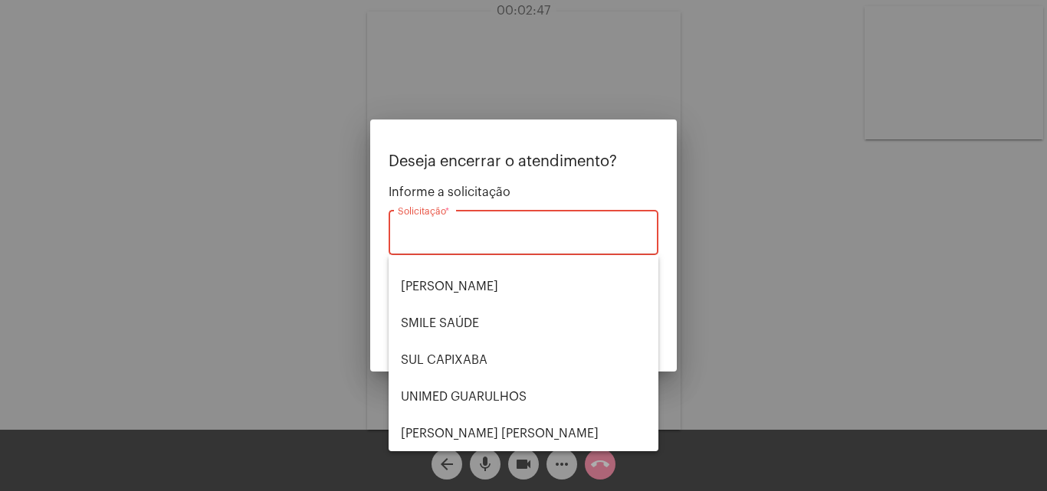
scroll to position [319, 0]
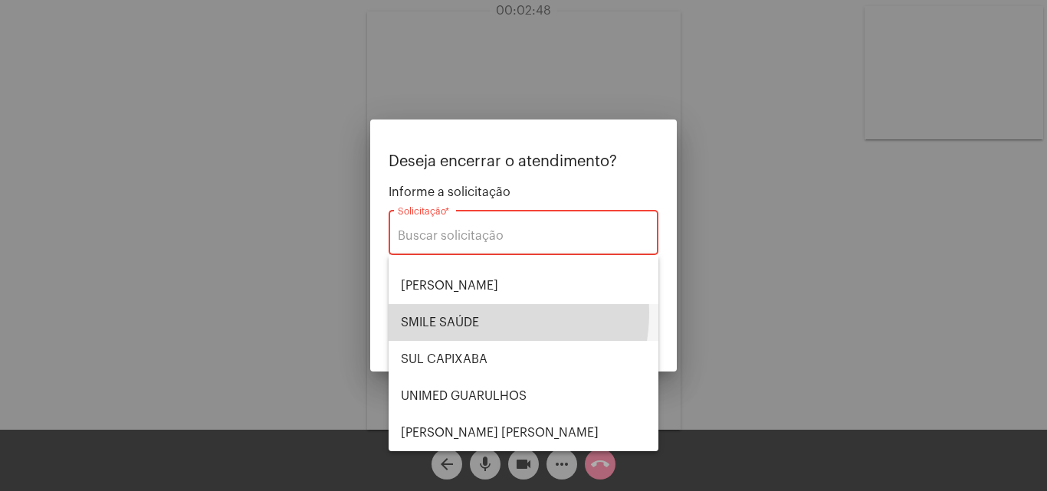
click at [468, 313] on span "SMILE SAÚDE" at bounding box center [523, 322] width 245 height 37
type input "SMILE SAÚDE"
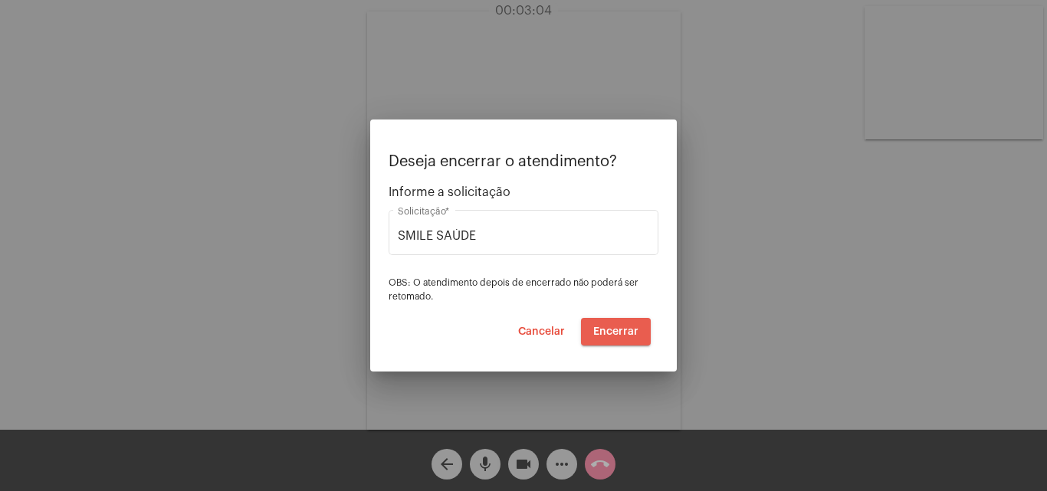
click at [610, 333] on span "Encerrar" at bounding box center [615, 332] width 45 height 11
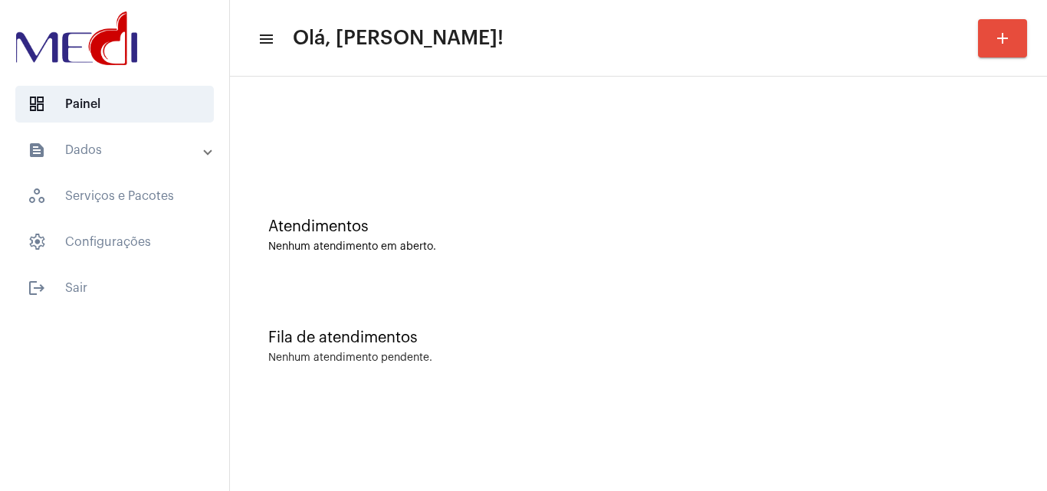
click at [940, 320] on div "Fila de atendimentos Nenhum atendimento pendente." at bounding box center [639, 339] width 802 height 111
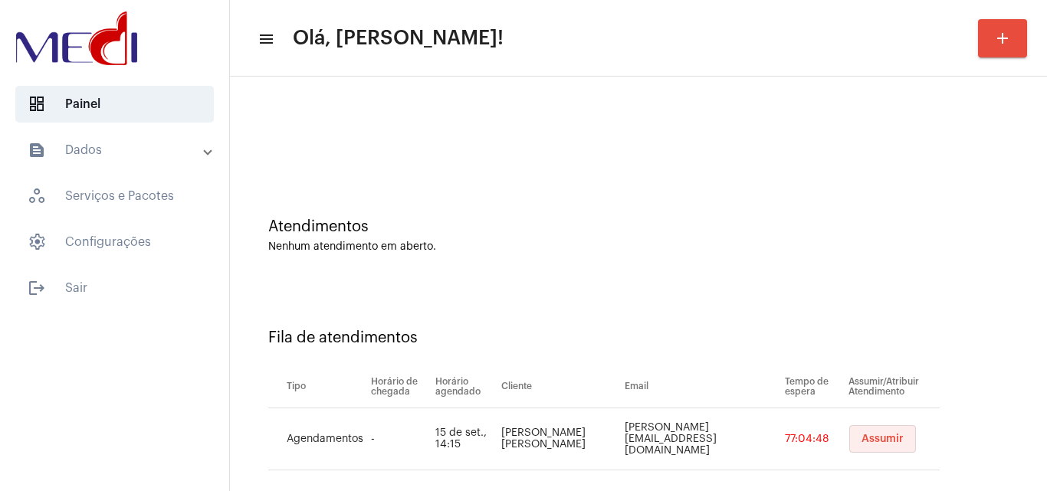
click at [862, 435] on span "Assumir" at bounding box center [883, 439] width 42 height 11
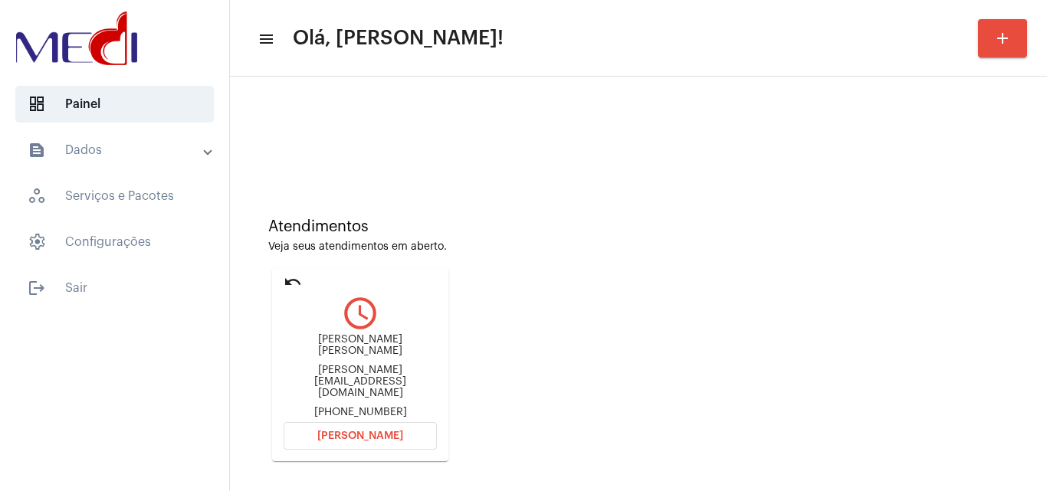
click at [343, 365] on div "fittipaldi.niedja@gmail.com" at bounding box center [360, 382] width 153 height 35
copy div "fittipaldi.niedja@gmail.com"
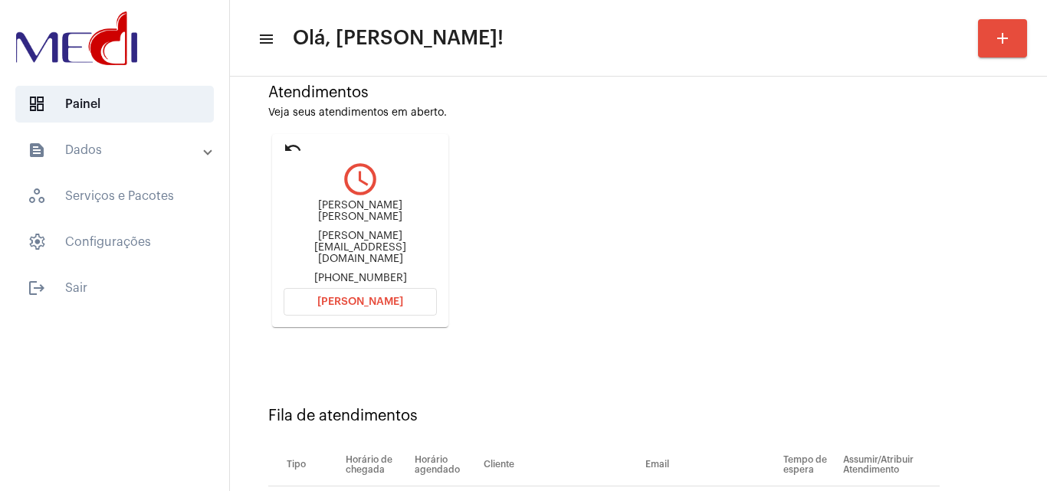
scroll to position [218, 0]
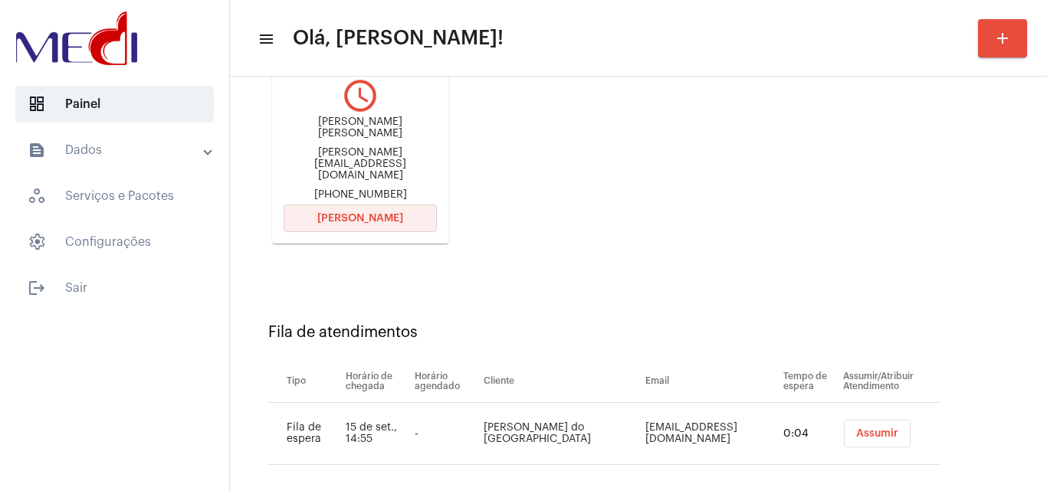
click at [394, 213] on span "Abrir Chamada" at bounding box center [360, 218] width 86 height 11
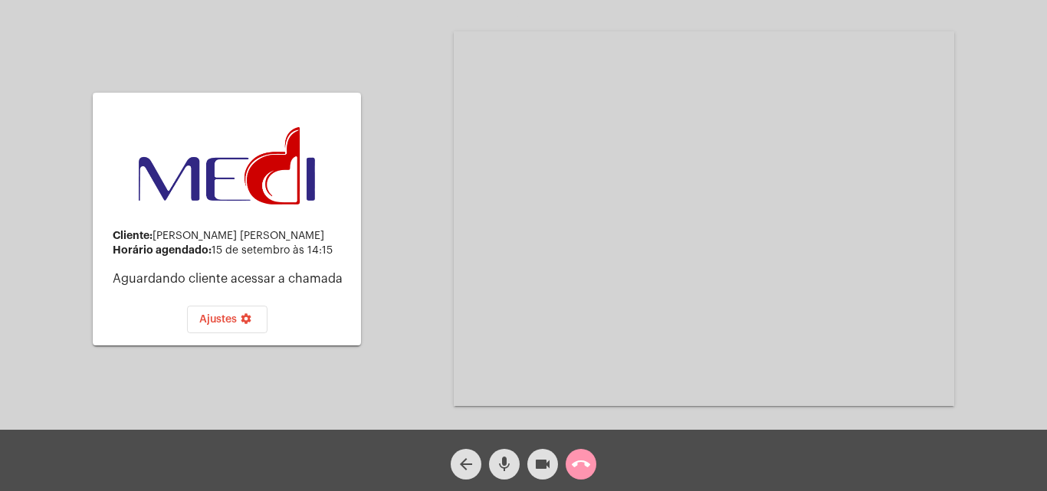
click at [584, 463] on mat-icon "call_end" at bounding box center [581, 464] width 18 height 18
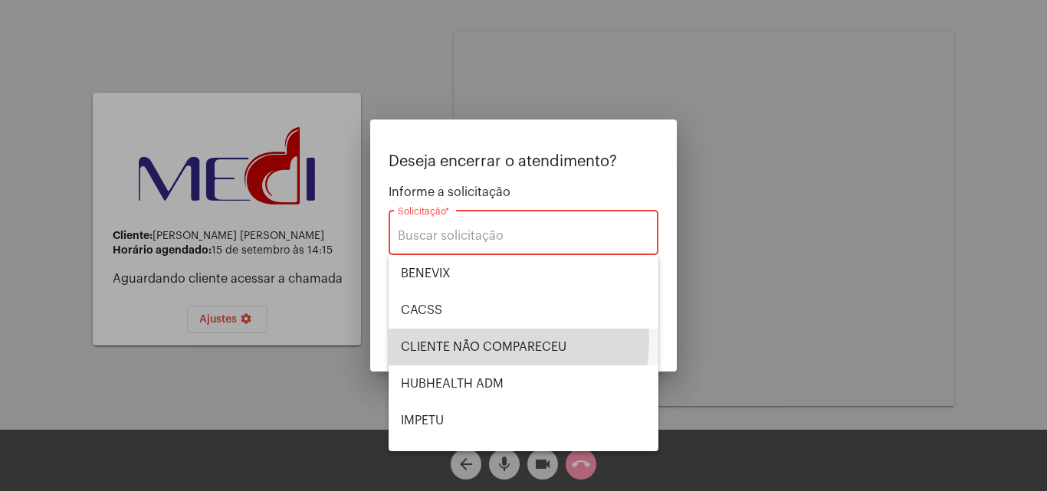
click at [484, 340] on span "CLIENTE NÃO COMPARECEU" at bounding box center [523, 347] width 245 height 37
type input "CLIENTE NÃO COMPARECEU"
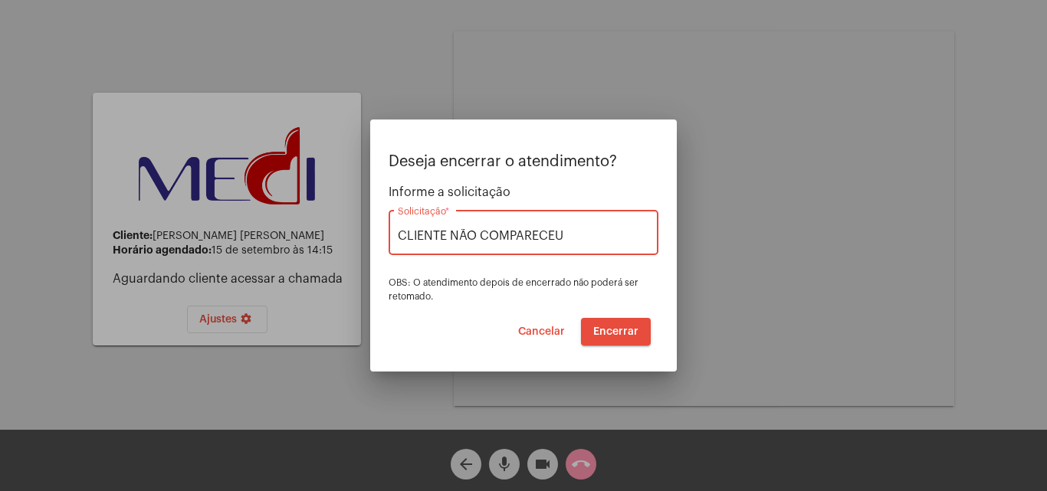
click at [622, 329] on span "Encerrar" at bounding box center [615, 332] width 45 height 11
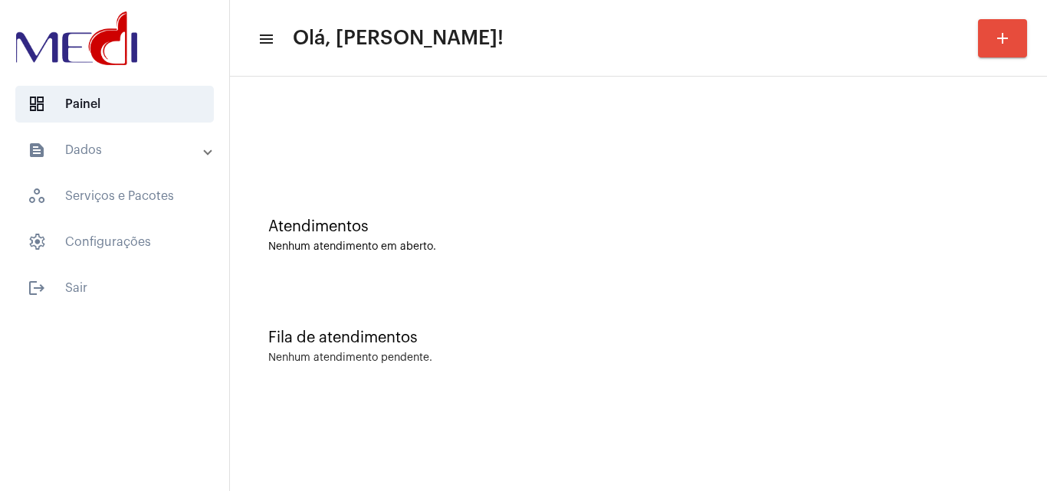
click at [963, 329] on div "Fila de atendimentos Nenhum atendimento pendente." at bounding box center [639, 339] width 802 height 111
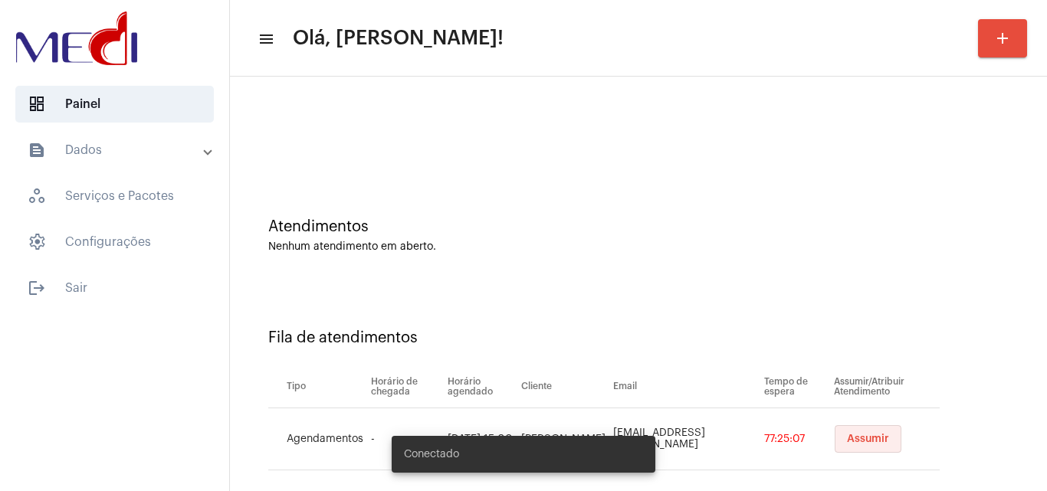
click at [847, 438] on span "Assumir" at bounding box center [868, 439] width 42 height 11
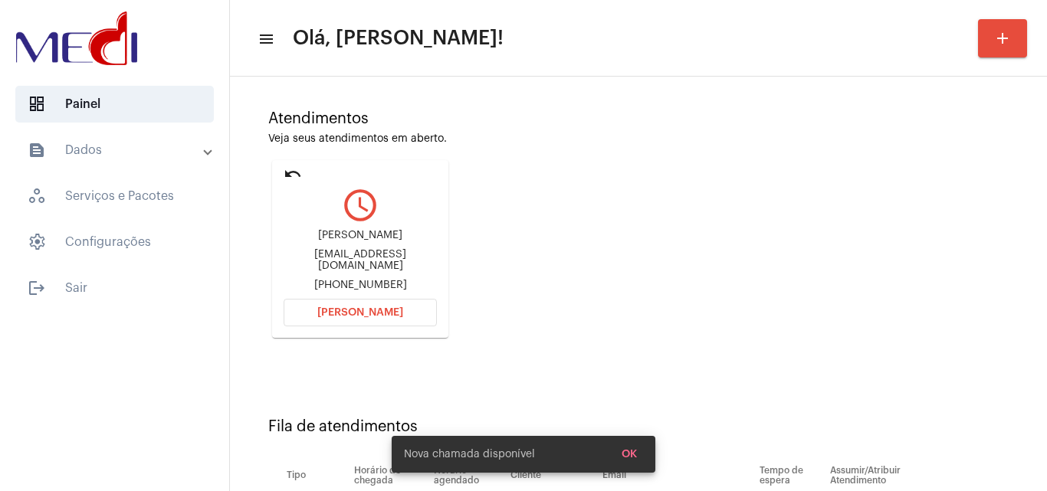
click at [397, 258] on div "Atendimentos Veja seus atendimentos em aberto. undo query_builder Raissa da Sil…" at bounding box center [639, 218] width 802 height 308
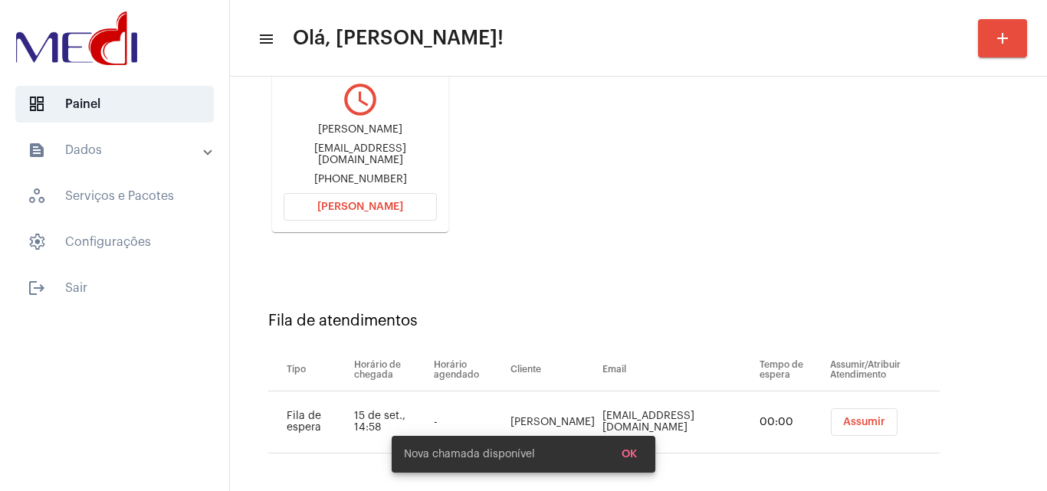
scroll to position [218, 0]
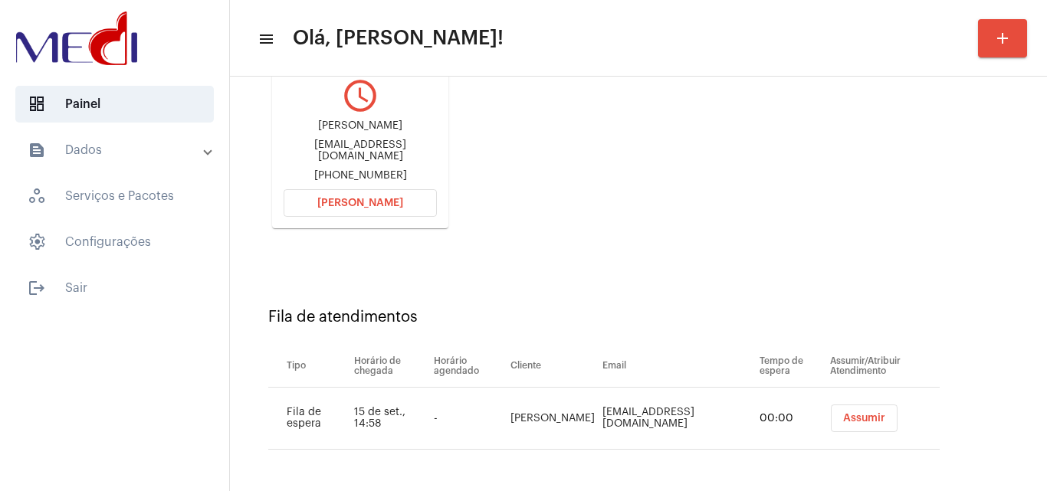
click at [388, 151] on div "raissaluciani_@hotmail.com" at bounding box center [360, 151] width 153 height 23
copy div "raissaluciani_@hotmail.com"
click at [871, 422] on span "Assumir" at bounding box center [864, 418] width 42 height 11
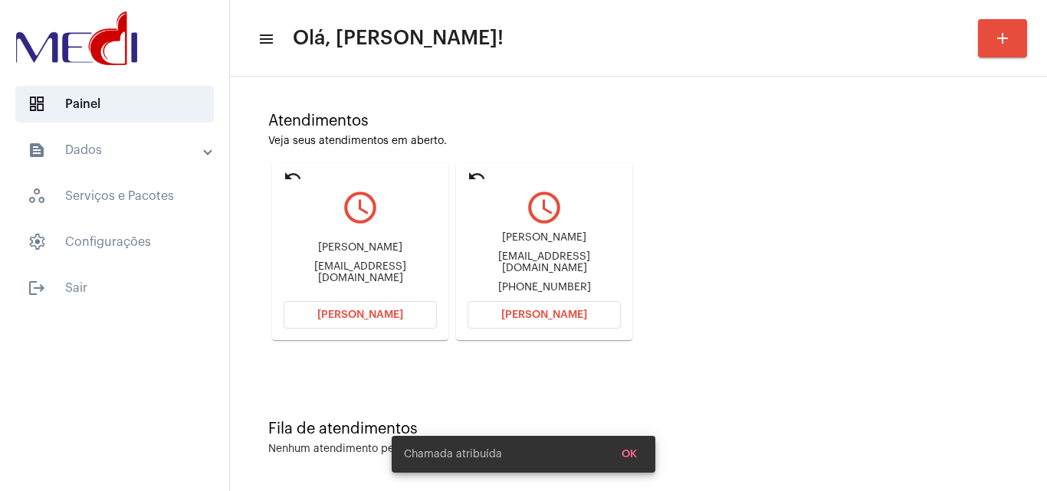
scroll to position [108, 0]
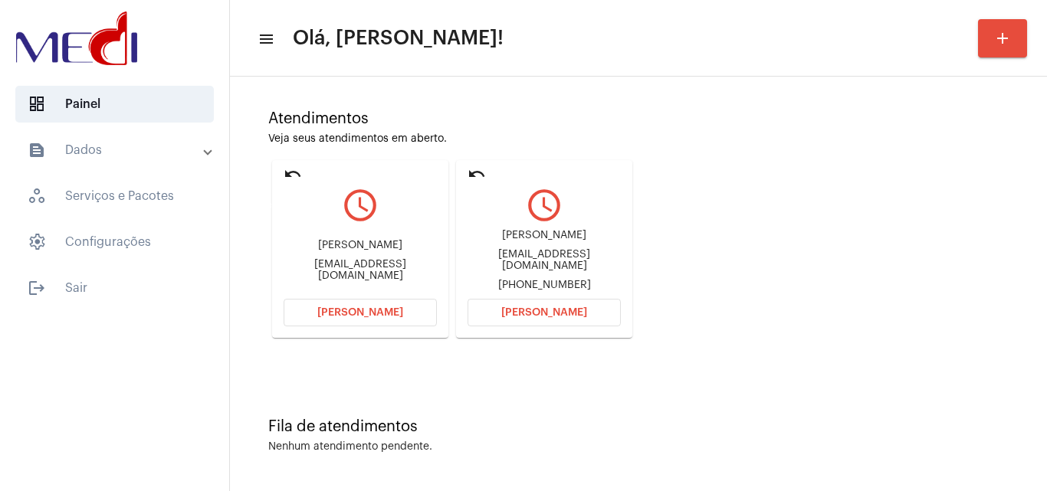
click at [294, 174] on mat-icon "undo" at bounding box center [293, 174] width 18 height 18
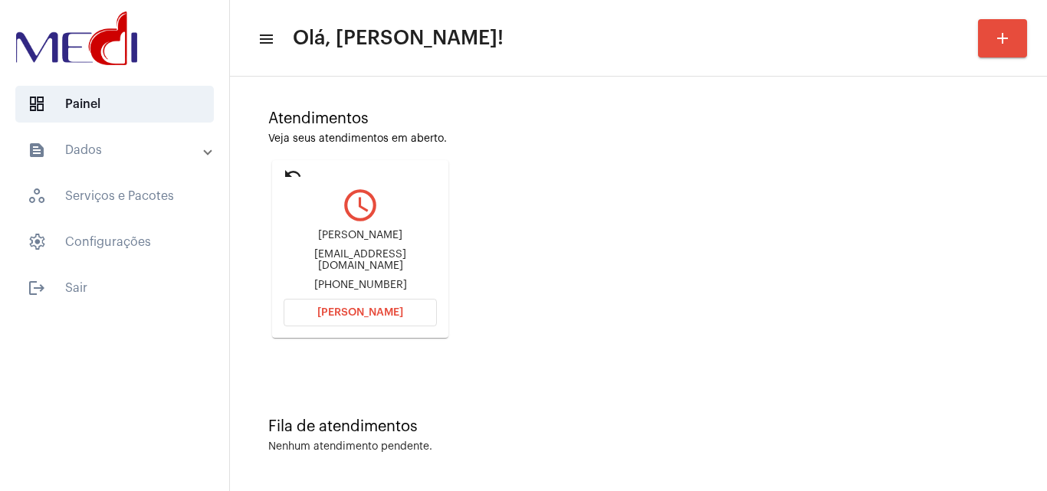
click at [359, 261] on div "raissaluciani_@hotmail.com" at bounding box center [360, 260] width 153 height 23
copy div "raissaluciani_@hotmail.com"
click at [393, 309] on span "[PERSON_NAME]" at bounding box center [360, 312] width 86 height 11
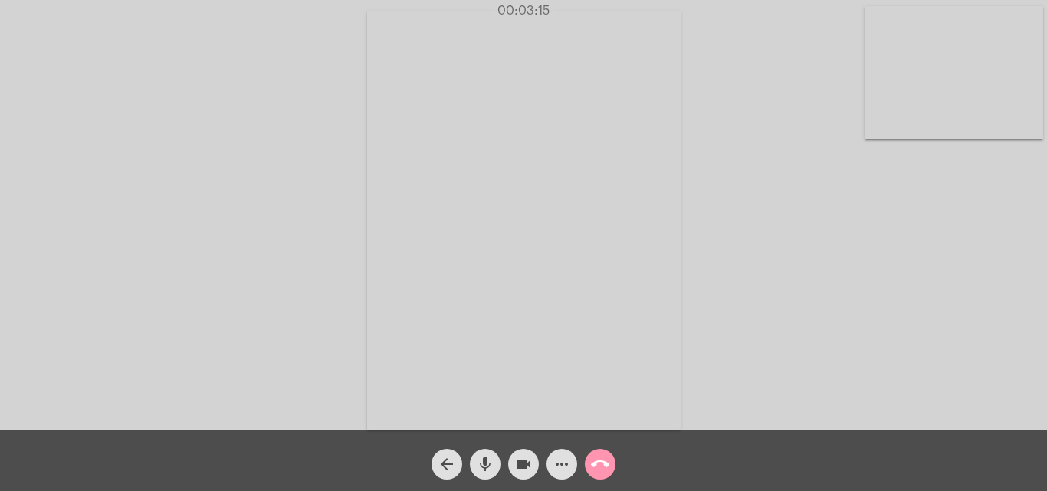
click at [607, 467] on mat-icon "call_end" at bounding box center [600, 464] width 18 height 18
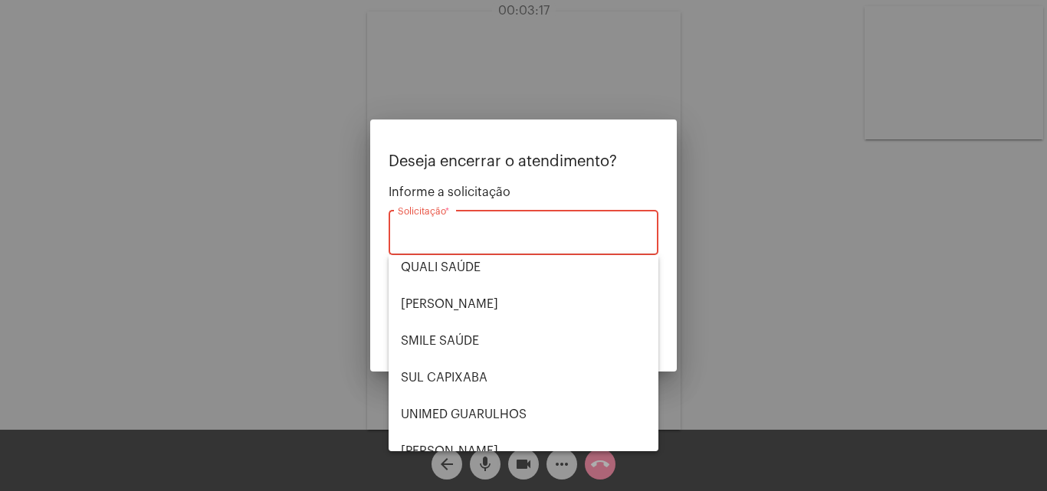
scroll to position [307, 0]
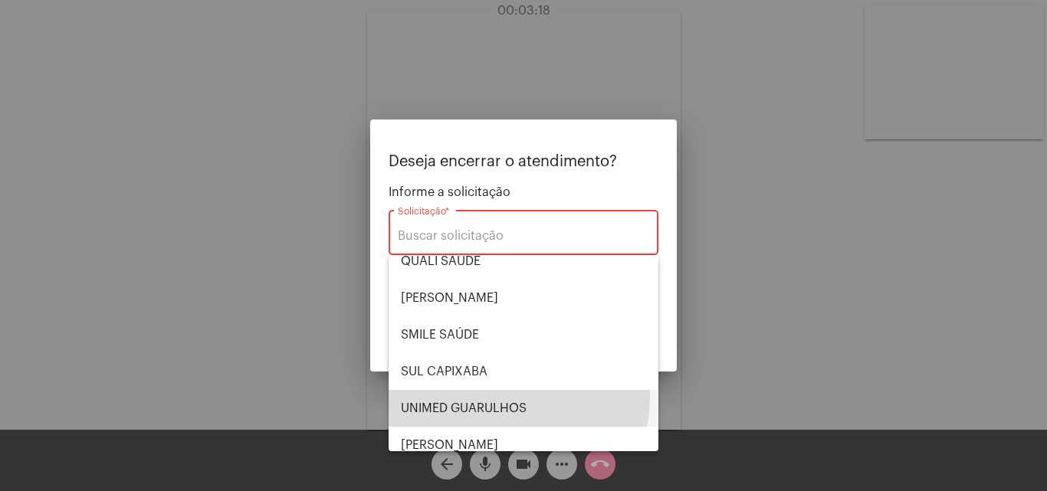
click span "UNIMED GUARULHOS"
type input "UNIMED GUARULHOS"
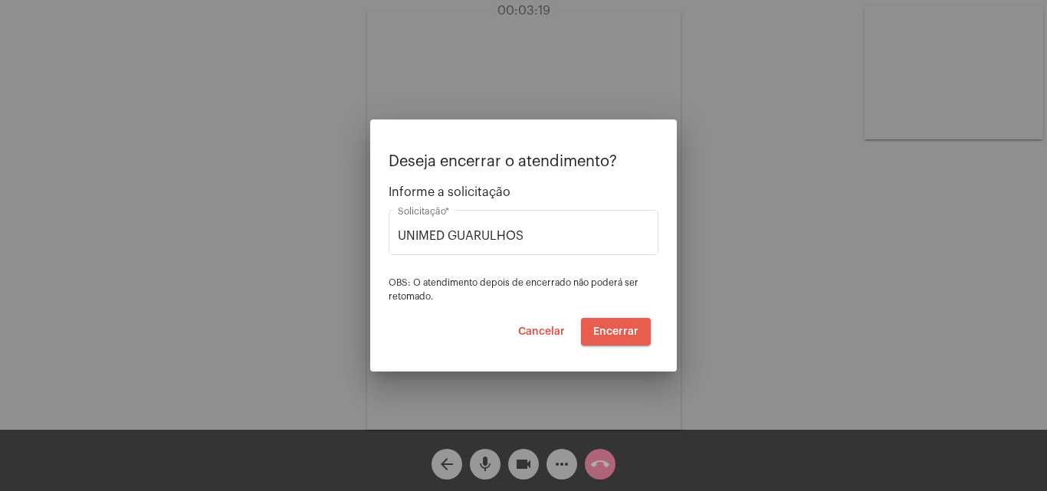
click span "Encerrar"
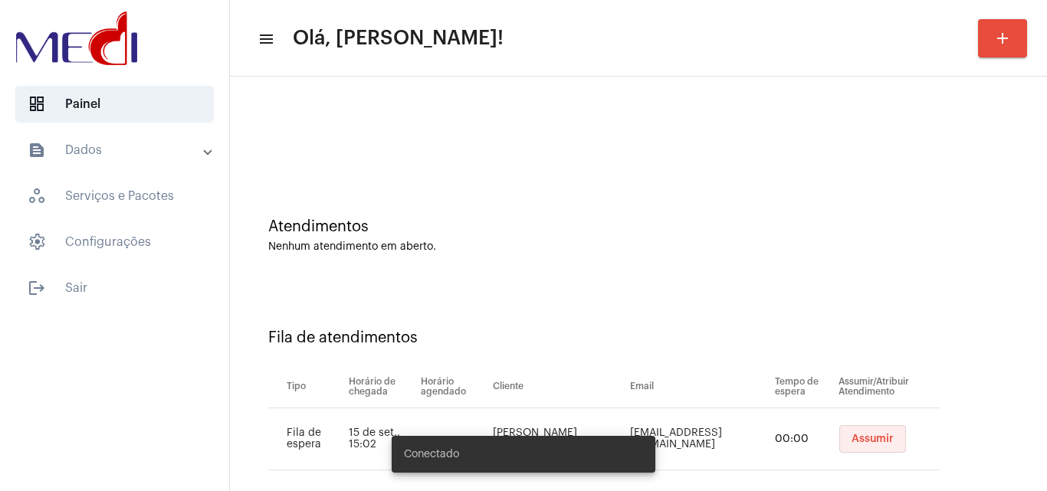
click at [853, 442] on span "Assumir" at bounding box center [873, 439] width 42 height 11
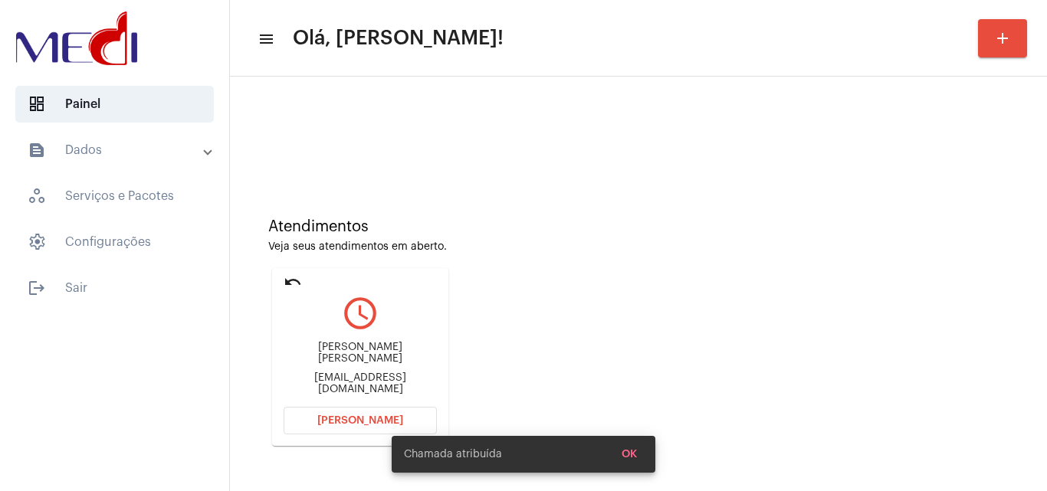
click at [403, 390] on div "Juliana Cavalcante Benaglia Ayabe Julianabenaglia87@gmail.com" at bounding box center [360, 368] width 153 height 69
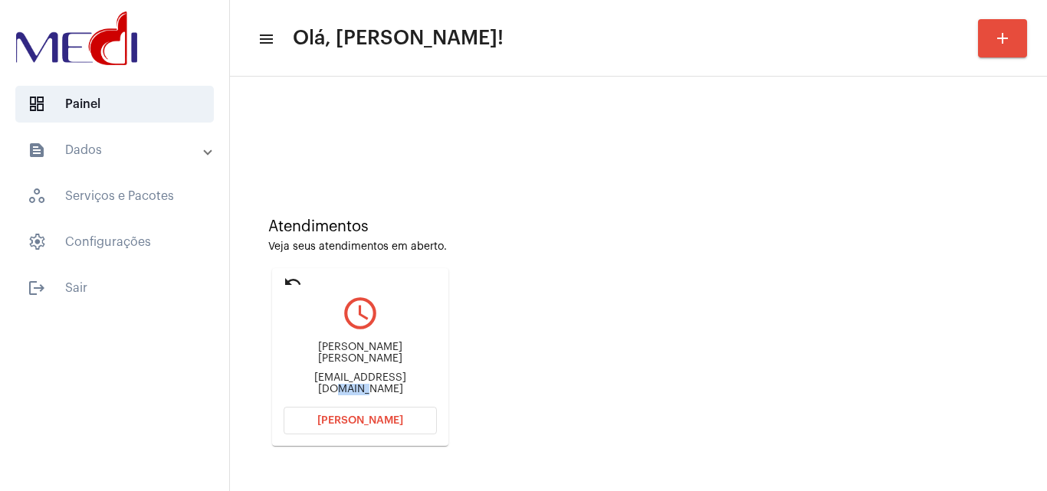
click div "Juliana Cavalcante Benaglia Ayabe Julianabenaglia87@gmail.com"
copy mat-card-content "Julianabenaglia87@gmail.com Abrir Chamada"
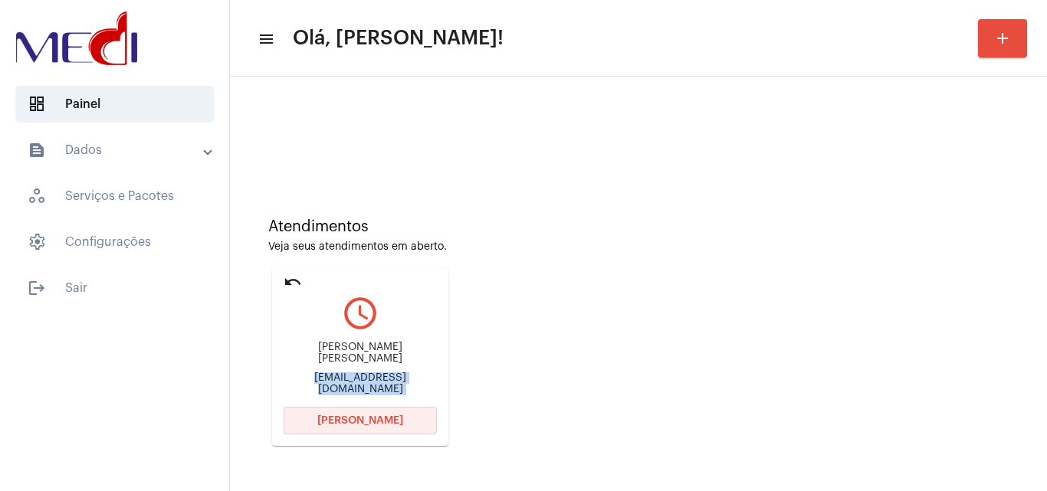
click span "Abrir Chamada"
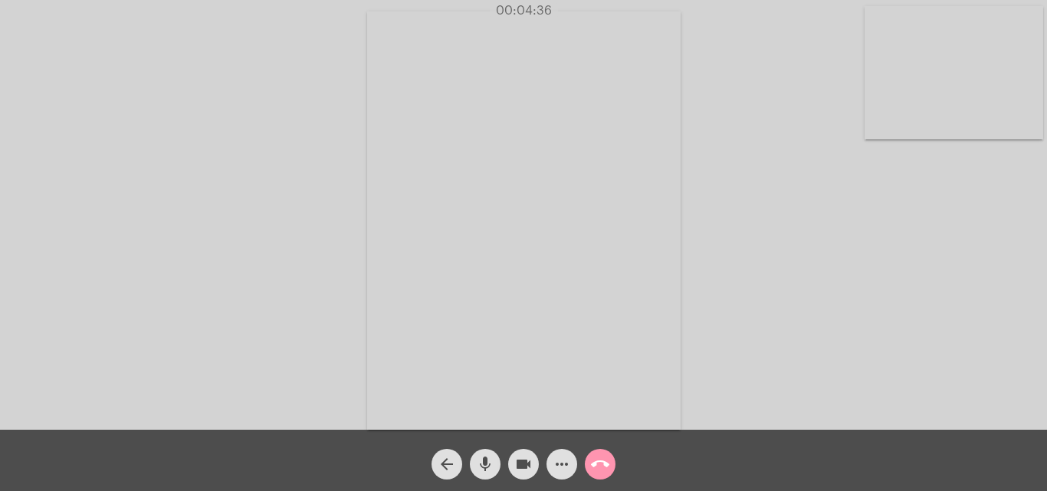
click mat-icon "call_end"
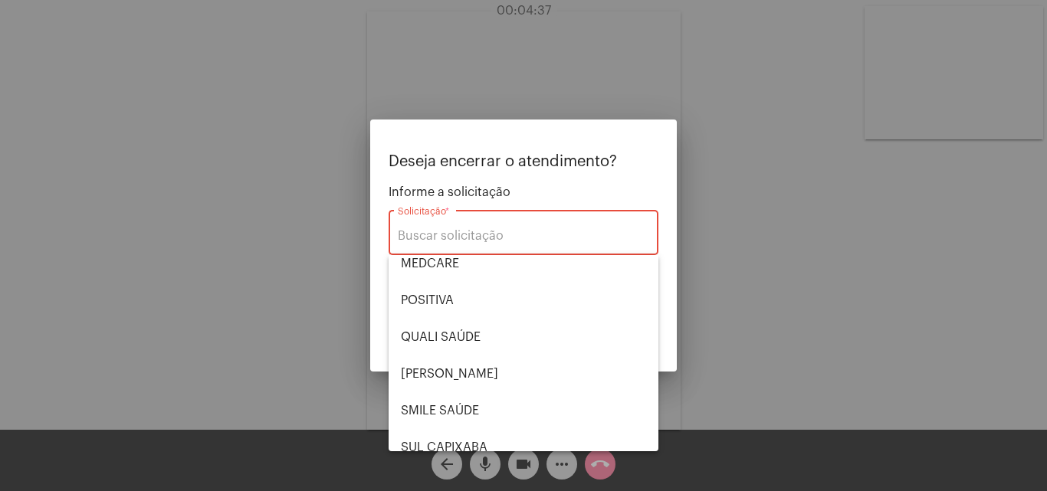
scroll to position [319, 0]
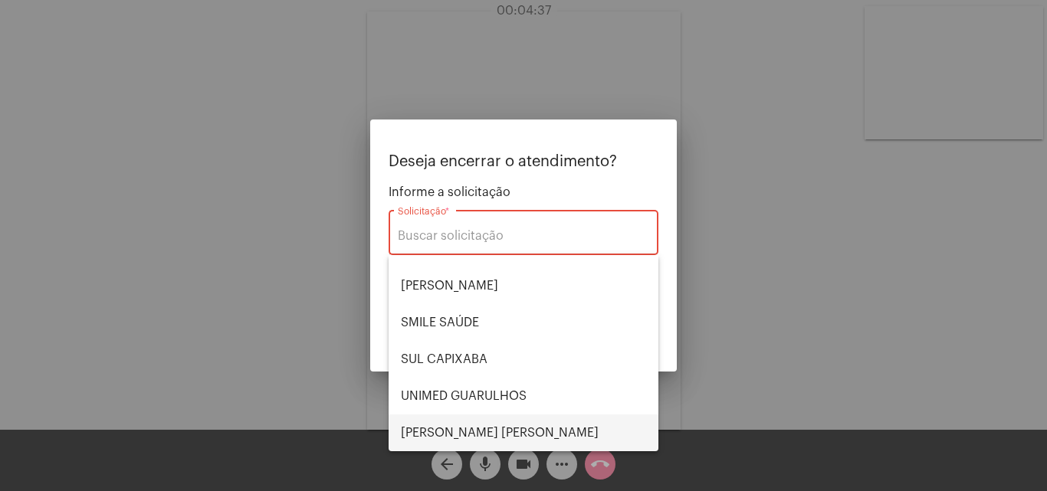
click span "VERA CRUZ"
type input "VERA CRUZ"
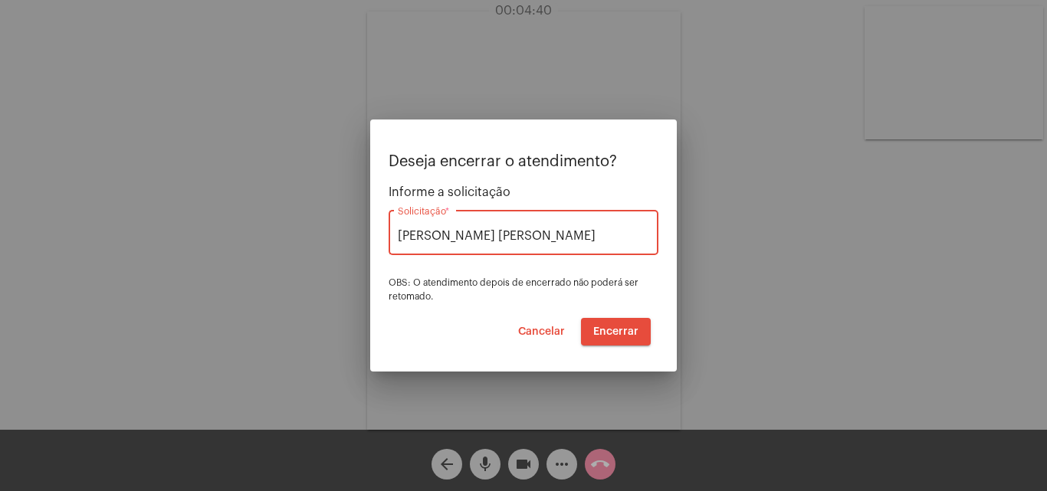
click span "Encerrar"
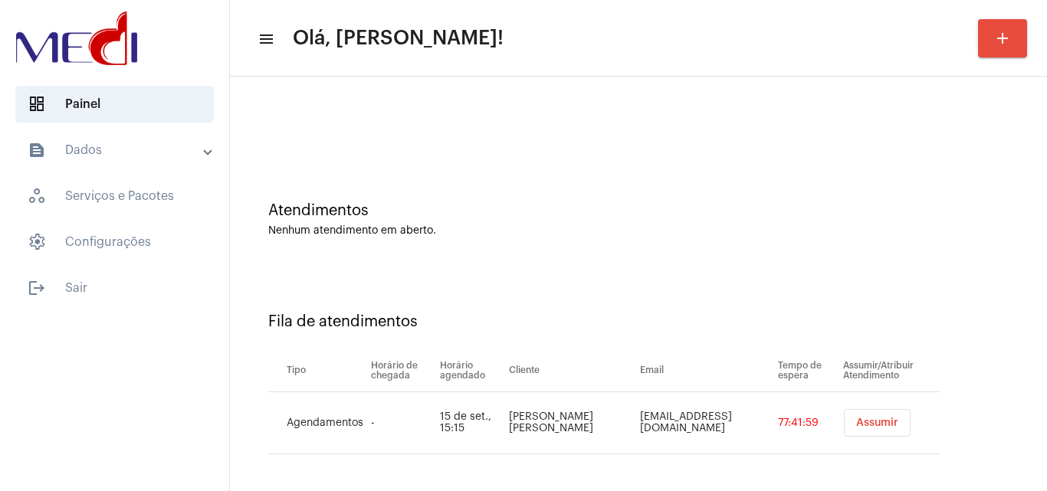
scroll to position [21, 0]
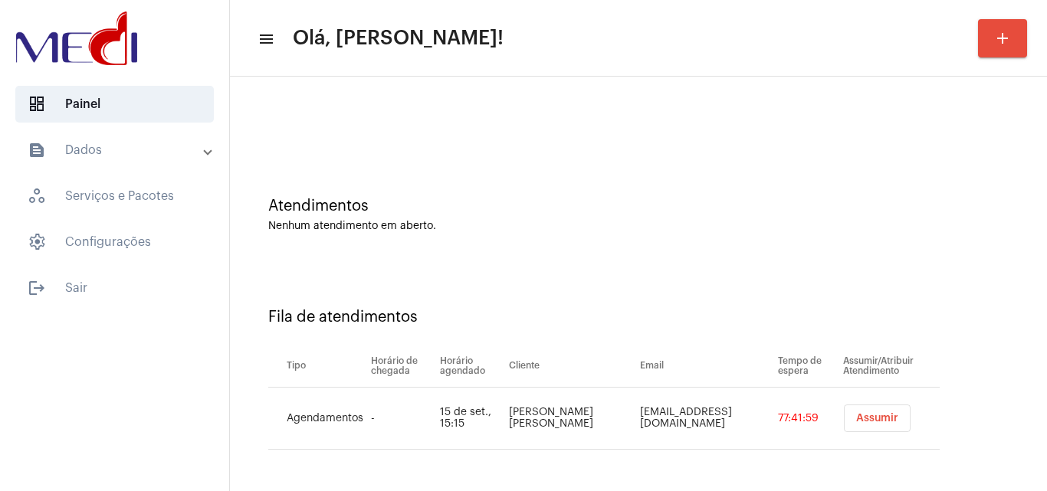
click at [844, 408] on button "Assumir" at bounding box center [877, 419] width 67 height 28
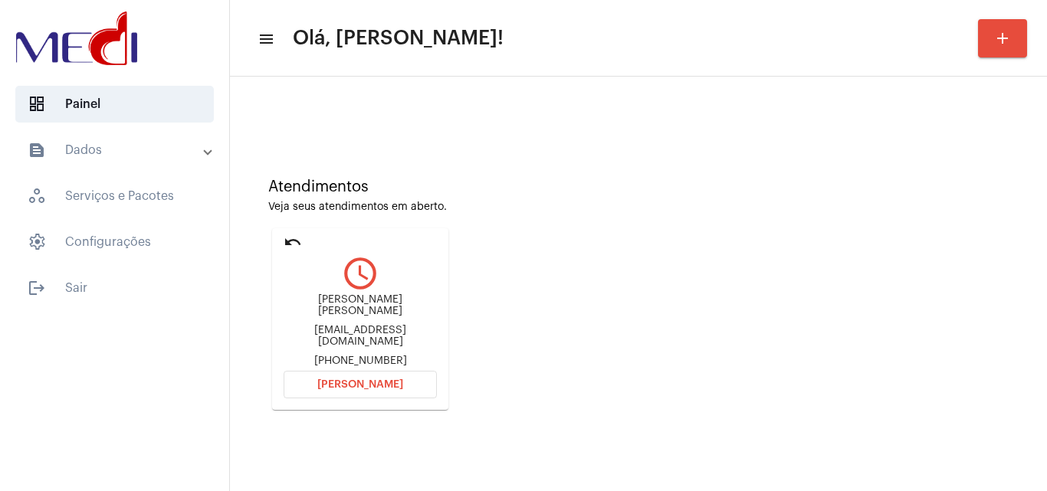
scroll to position [108, 0]
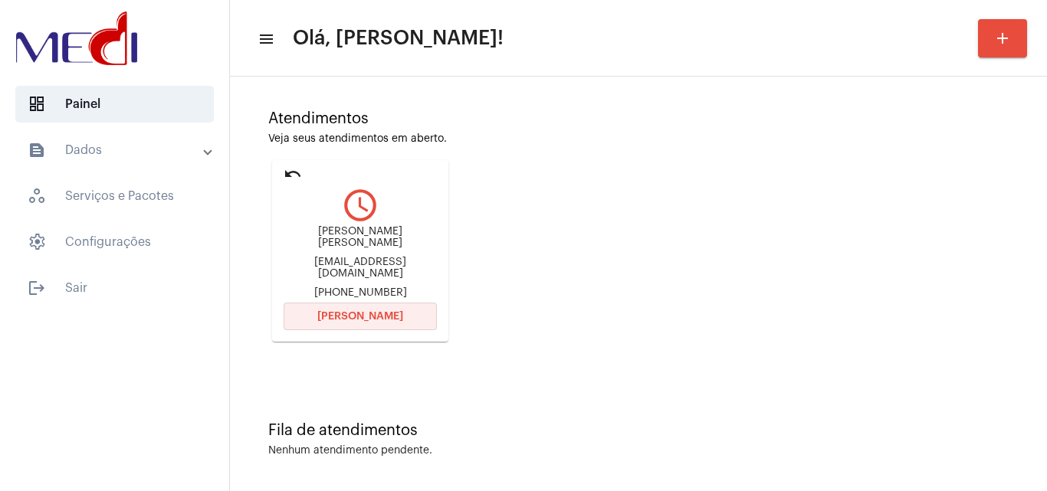
click at [414, 307] on button "[PERSON_NAME]" at bounding box center [360, 317] width 153 height 28
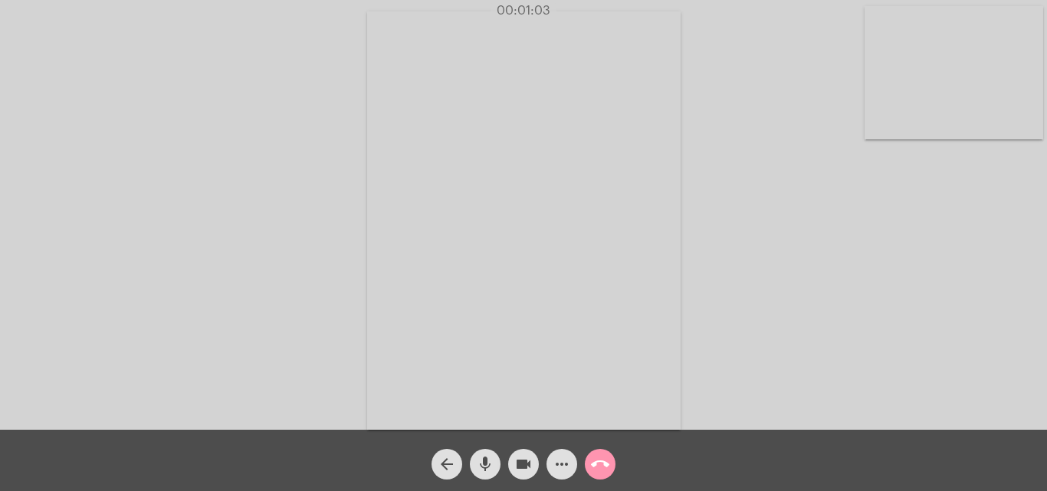
click at [600, 471] on mat-icon "call_end" at bounding box center [600, 464] width 18 height 18
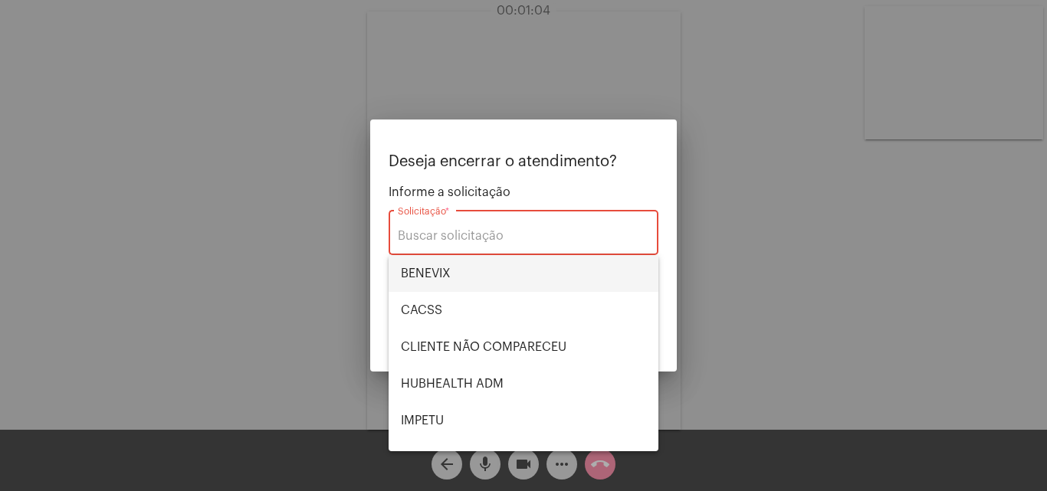
scroll to position [319, 0]
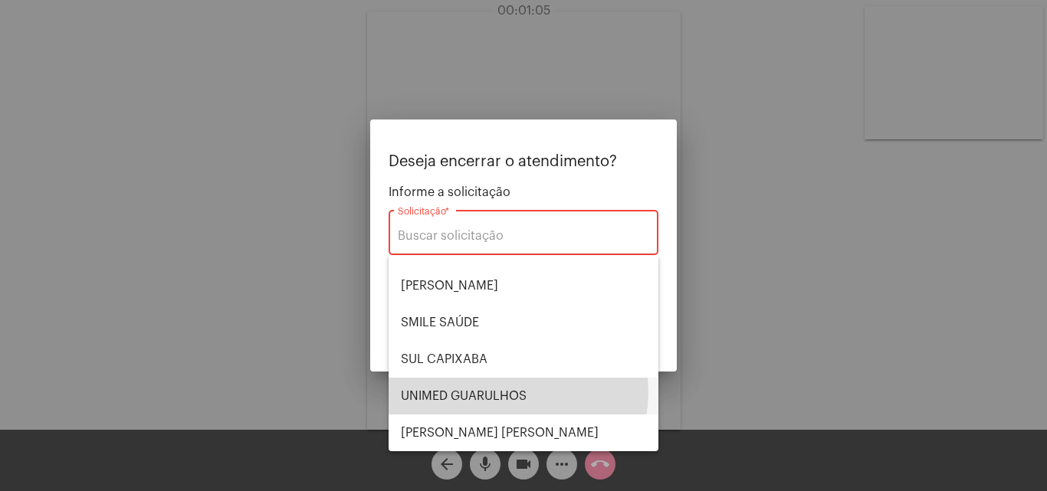
click at [509, 393] on span "UNIMED GUARULHOS" at bounding box center [523, 396] width 245 height 37
type input "UNIMED GUARULHOS"
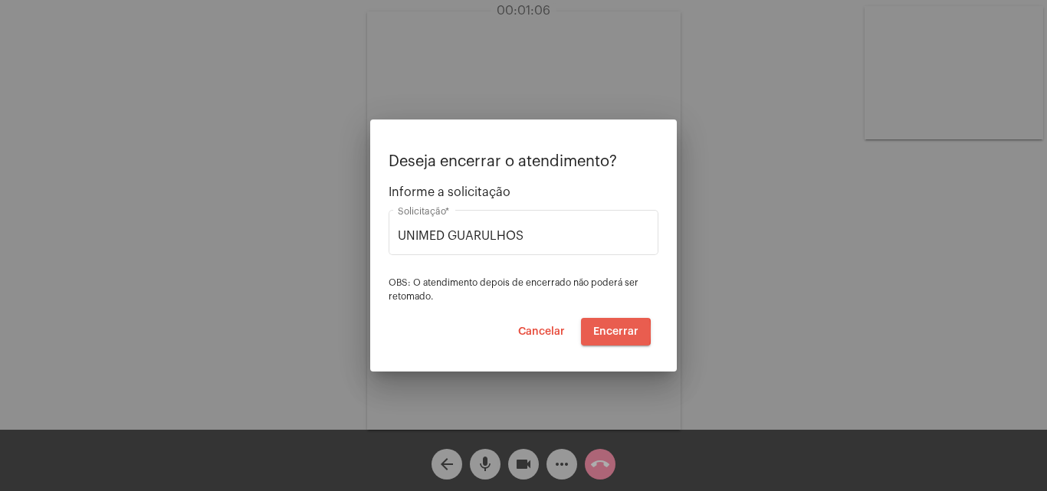
click at [596, 332] on span "Encerrar" at bounding box center [615, 332] width 45 height 11
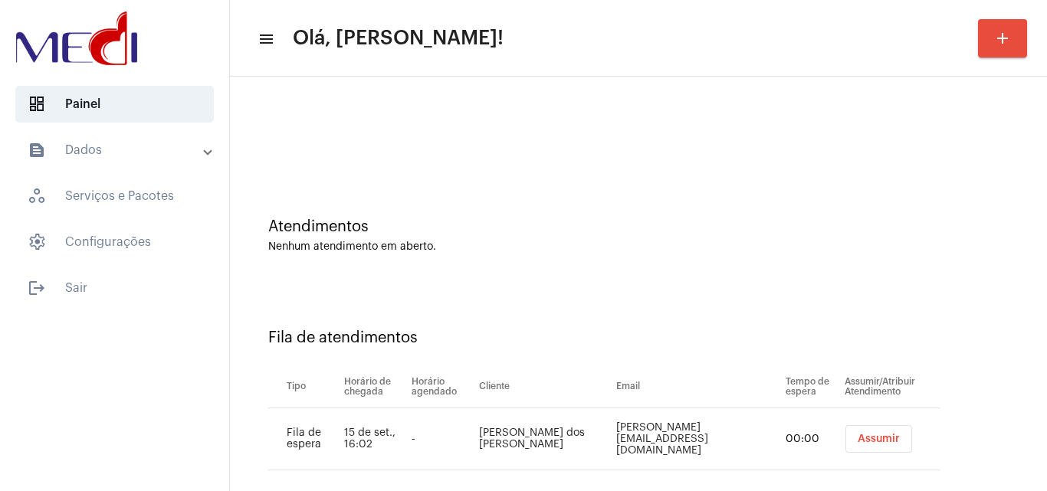
click at [868, 440] on span "Assumir" at bounding box center [879, 439] width 42 height 11
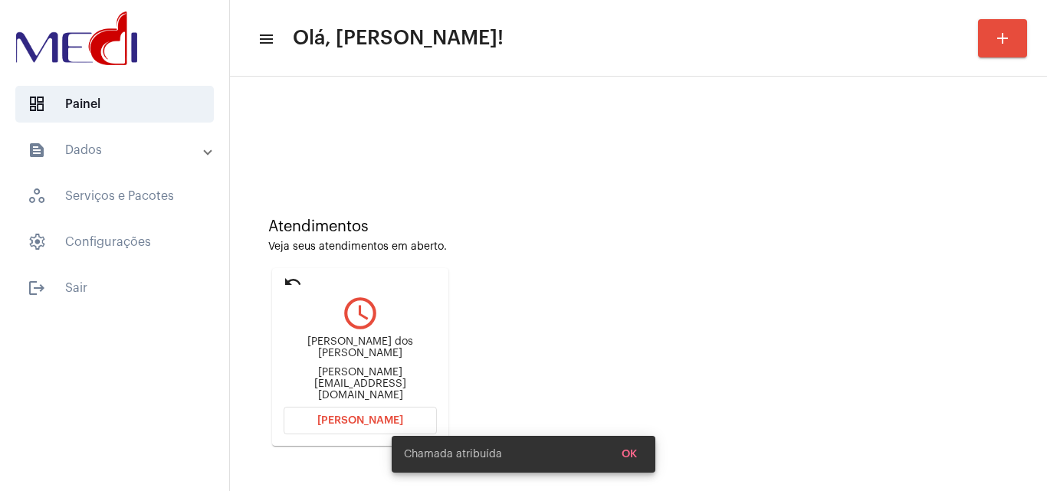
click at [353, 384] on div "Suellen.msvieira@gmail.com" at bounding box center [360, 384] width 153 height 35
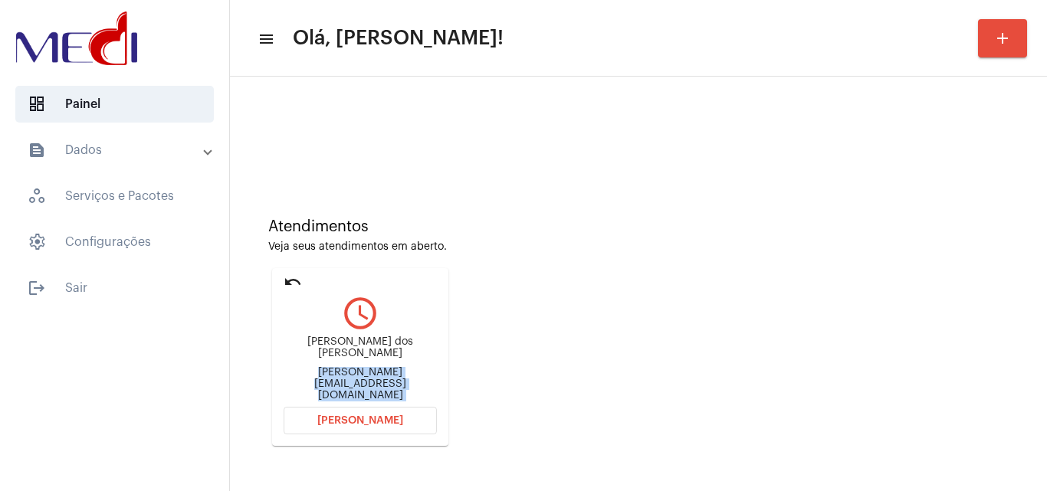
copy mat-card-content "Suellen.msvieira@gmail.com Abrir Chamada"
click at [341, 413] on button "Abrir Chamada" at bounding box center [360, 421] width 153 height 28
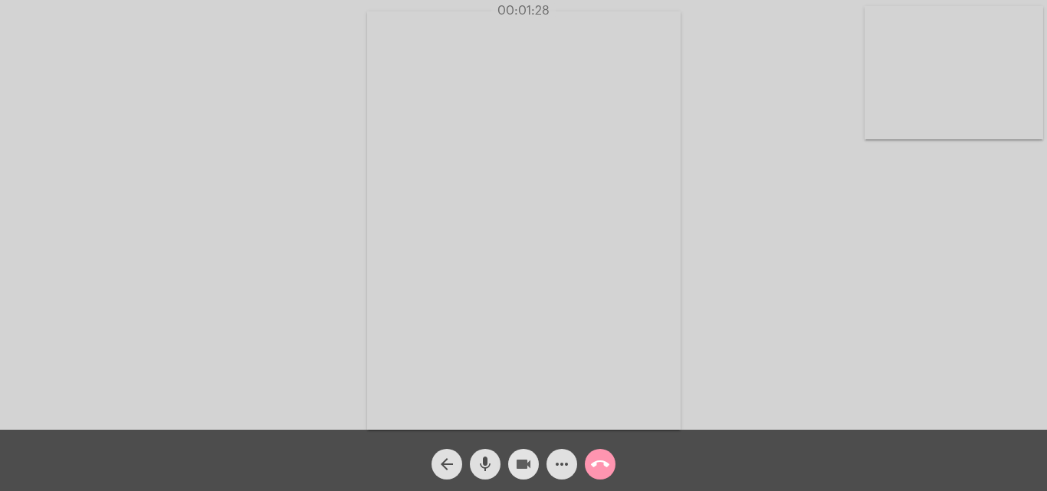
click at [534, 458] on button "videocam" at bounding box center [523, 464] width 31 height 31
click at [485, 469] on mat-icon "mic" at bounding box center [485, 464] width 18 height 18
click at [478, 457] on mat-icon "mic_off" at bounding box center [485, 464] width 18 height 18
click at [527, 460] on mat-icon "videocam_off" at bounding box center [523, 464] width 18 height 18
click at [967, 288] on div "Acessando Câmera e Microfone..." at bounding box center [524, 219] width 1044 height 430
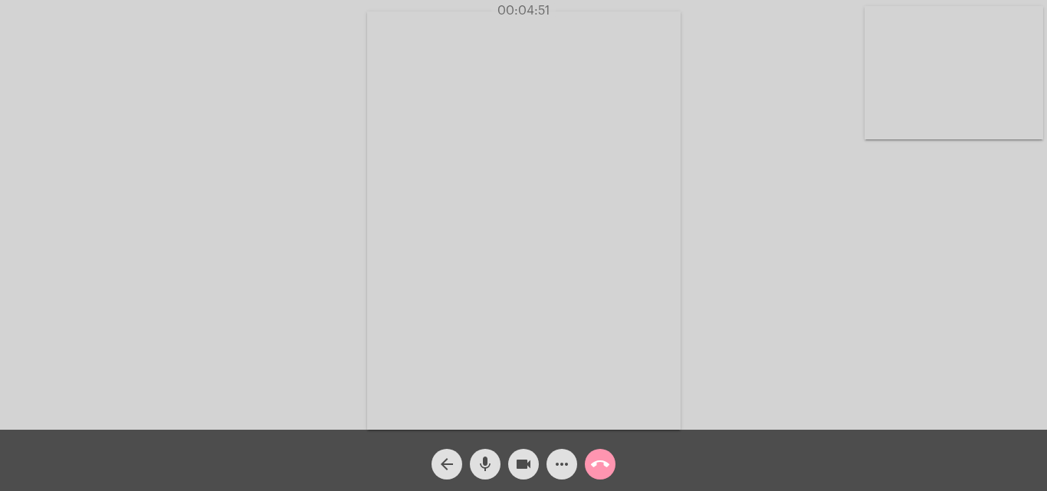
click at [991, 320] on div "Acessando Câmera e Microfone..." at bounding box center [524, 219] width 1044 height 430
click at [604, 469] on mat-icon "call_end" at bounding box center [600, 464] width 18 height 18
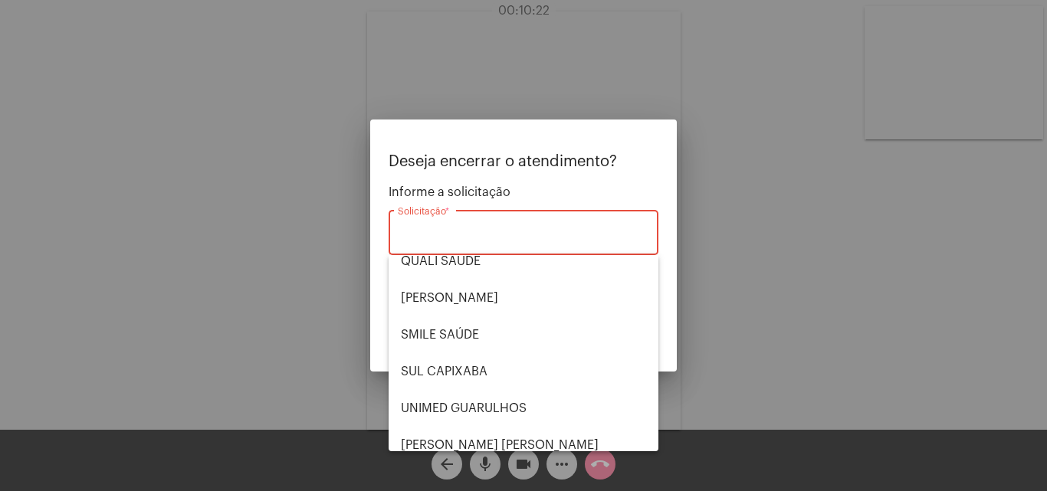
scroll to position [319, 0]
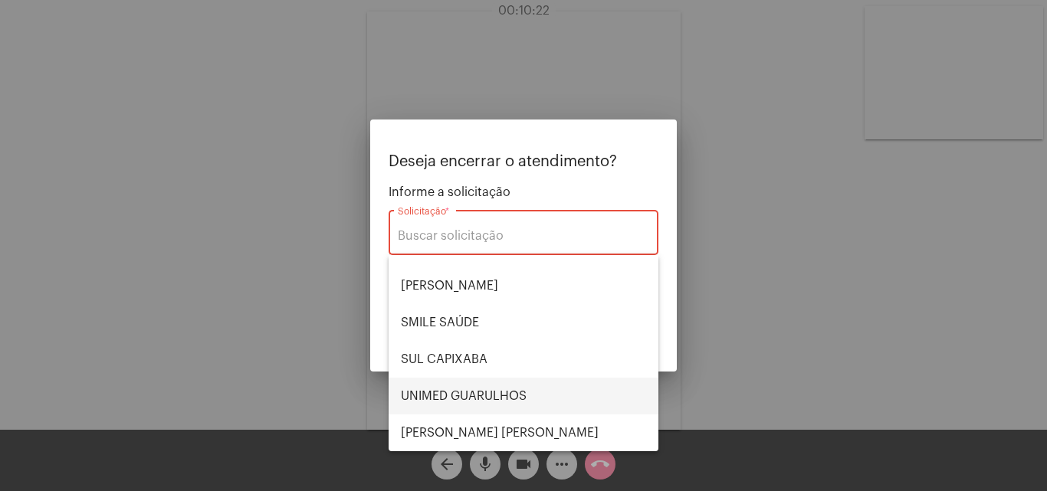
click at [509, 392] on span "UNIMED GUARULHOS" at bounding box center [523, 396] width 245 height 37
type input "UNIMED GUARULHOS"
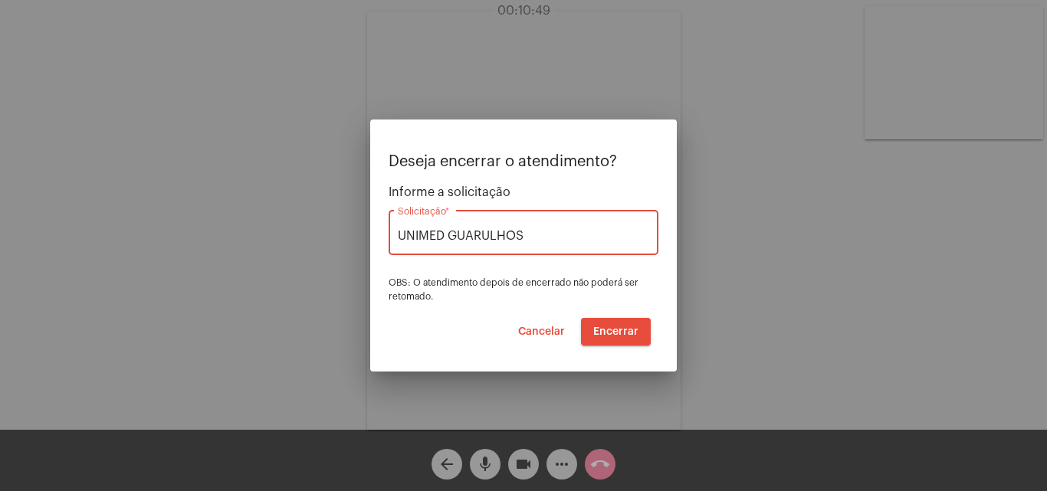
click at [626, 333] on span "Encerrar" at bounding box center [615, 332] width 45 height 11
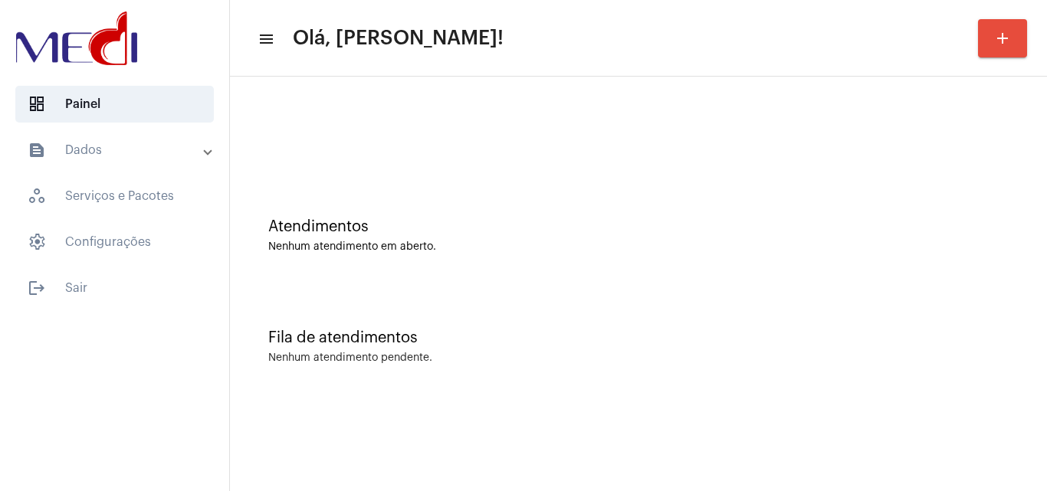
click at [1030, 281] on div "Atendimentos Nenhum atendimento em aberto." at bounding box center [639, 228] width 802 height 111
